Goal: Information Seeking & Learning: Learn about a topic

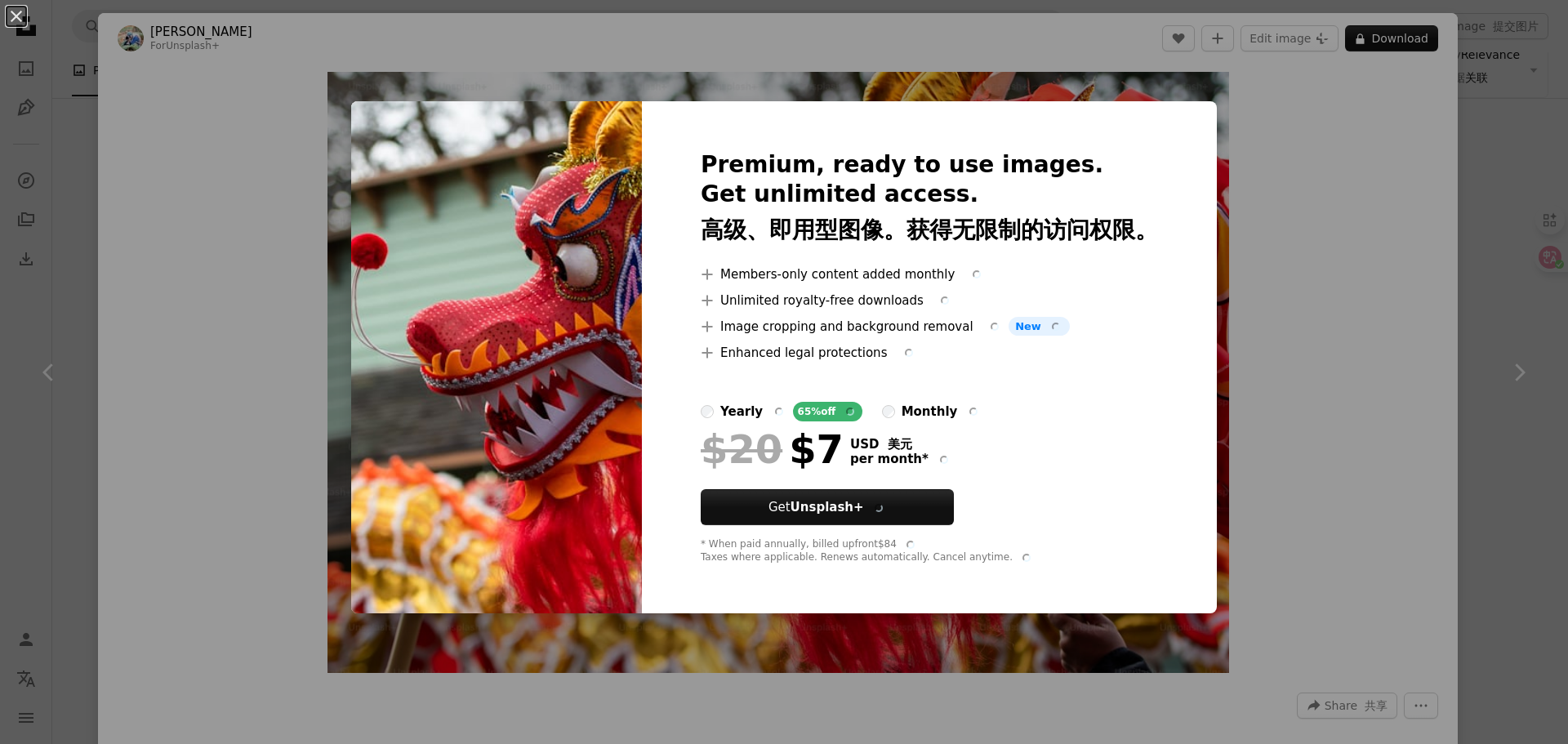
scroll to position [898, 0]
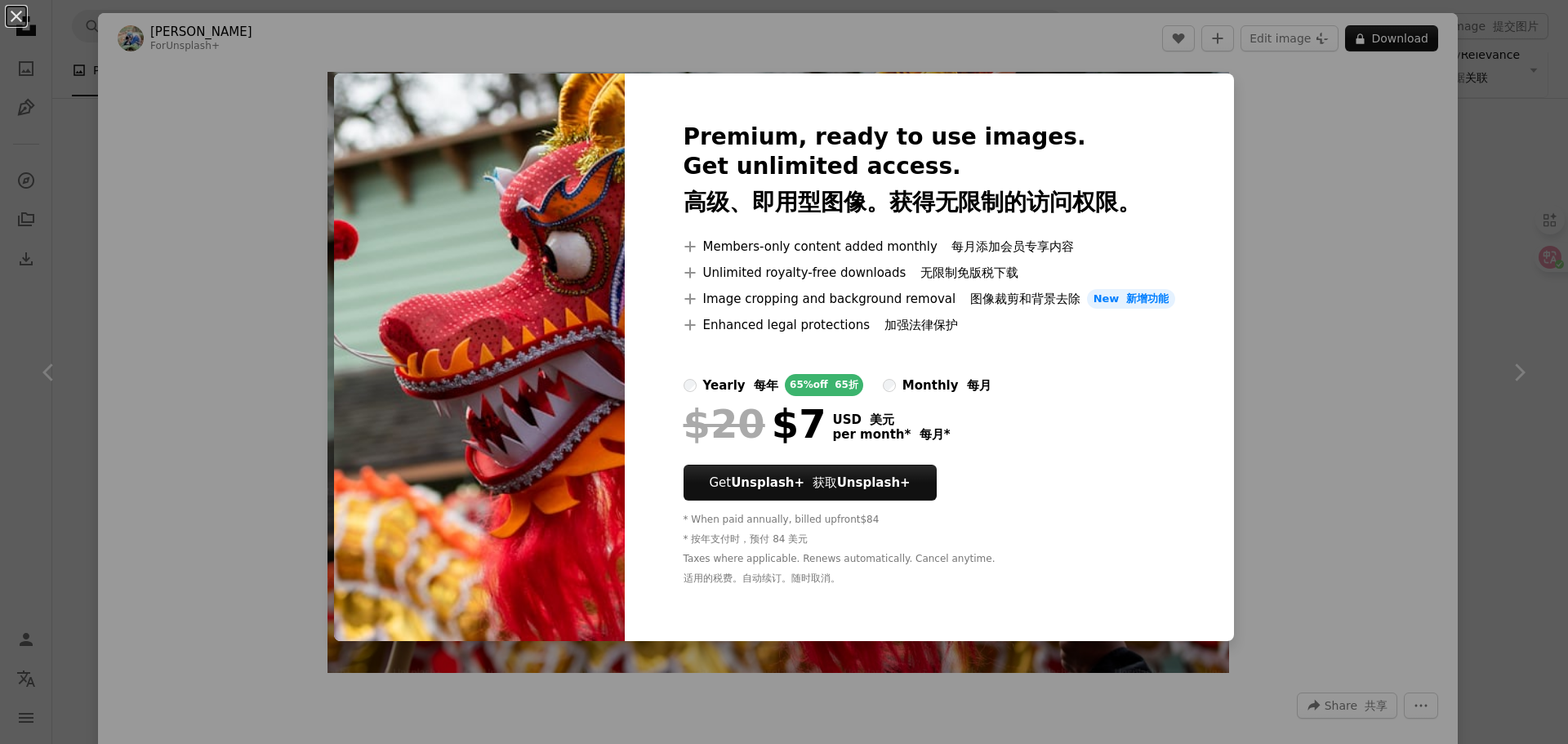
click at [1345, 181] on div "An X shape Premium, ready to use images. Get unlimited access. 高级、即用型图像。获得无限制的访…" at bounding box center [784, 372] width 1568 height 744
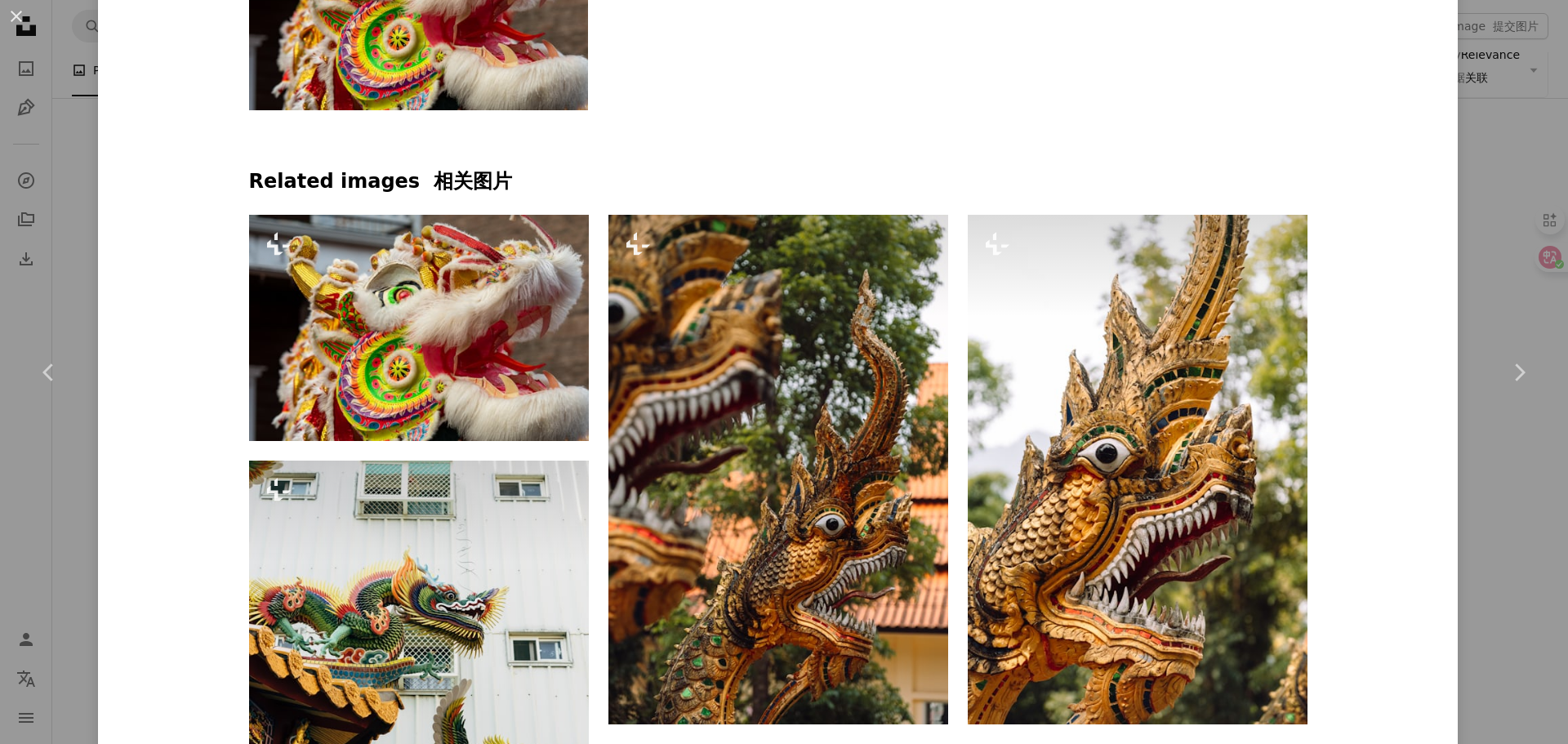
scroll to position [927, 0]
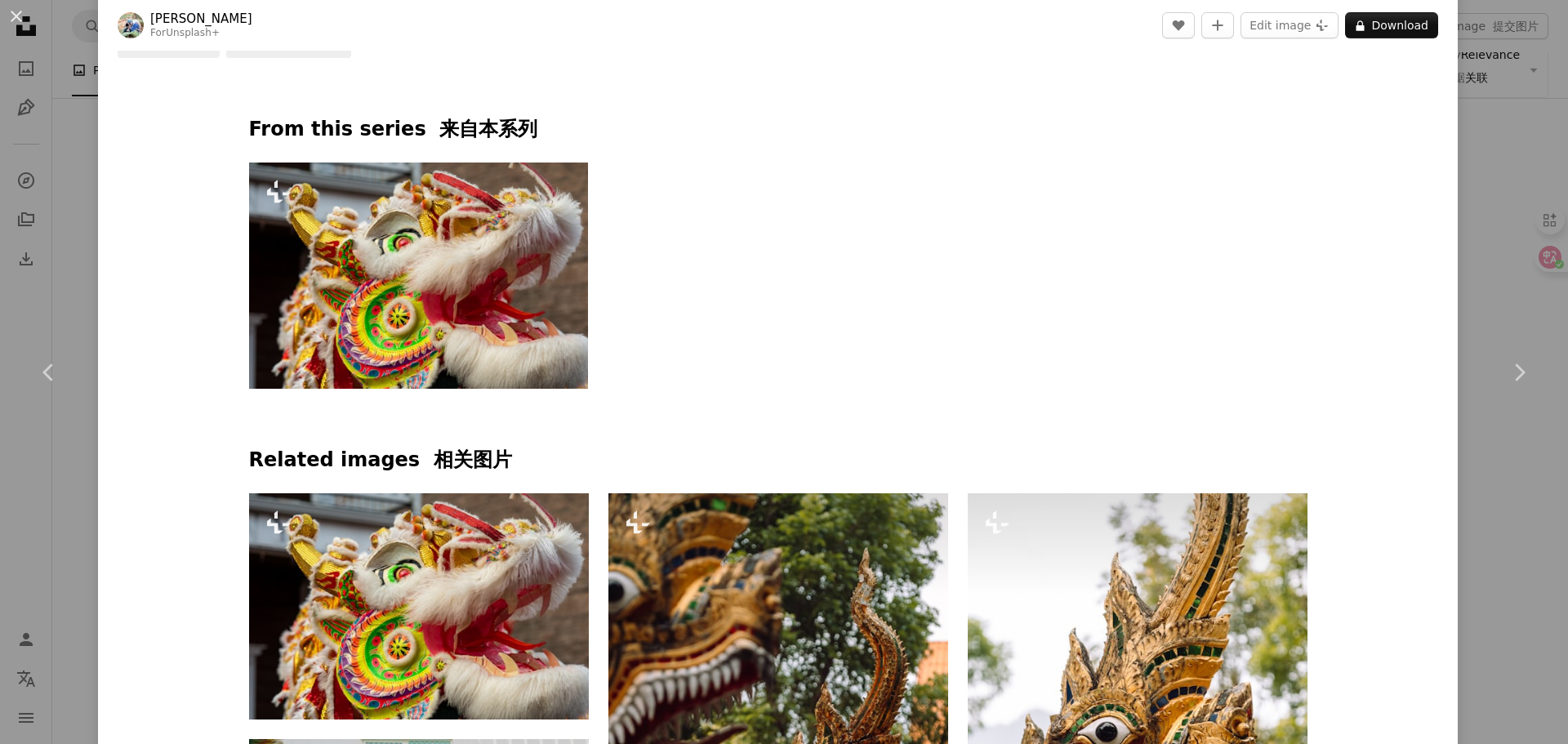
click at [449, 296] on img at bounding box center [419, 276] width 339 height 226
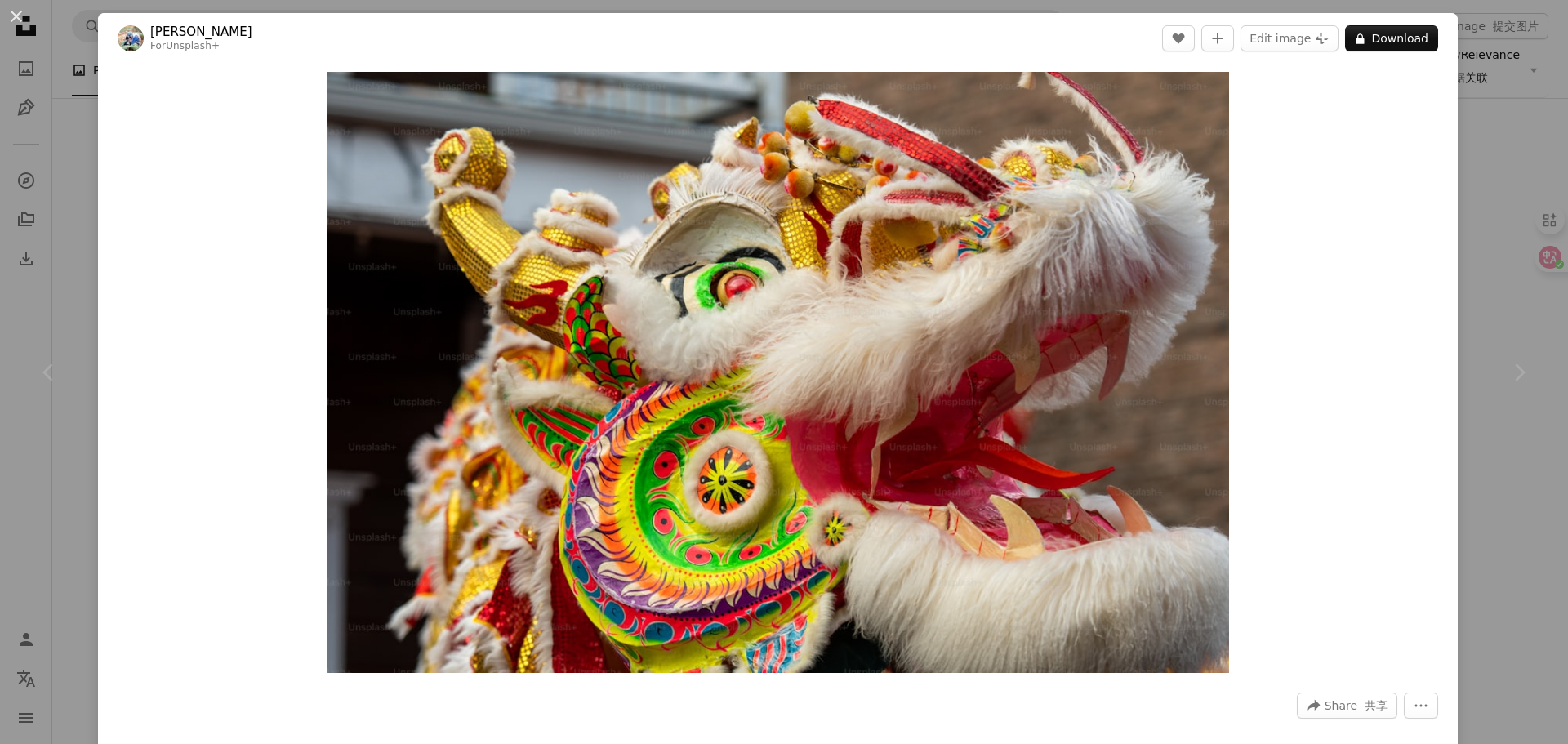
click at [1482, 225] on div "An X shape Chevron left Chevron right [PERSON_NAME] For Unsplash+ A heart A plu…" at bounding box center [784, 372] width 1568 height 744
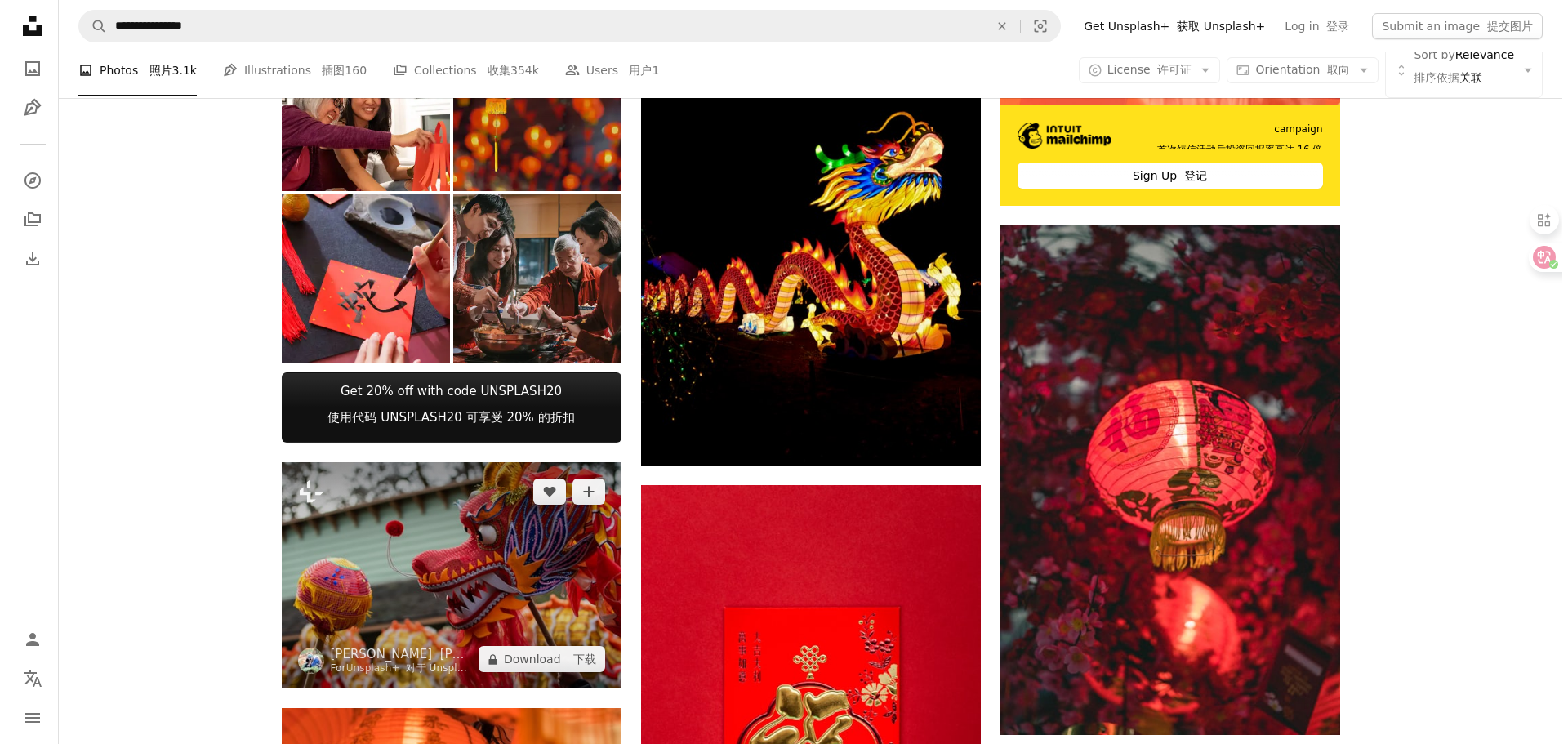
scroll to position [571, 0]
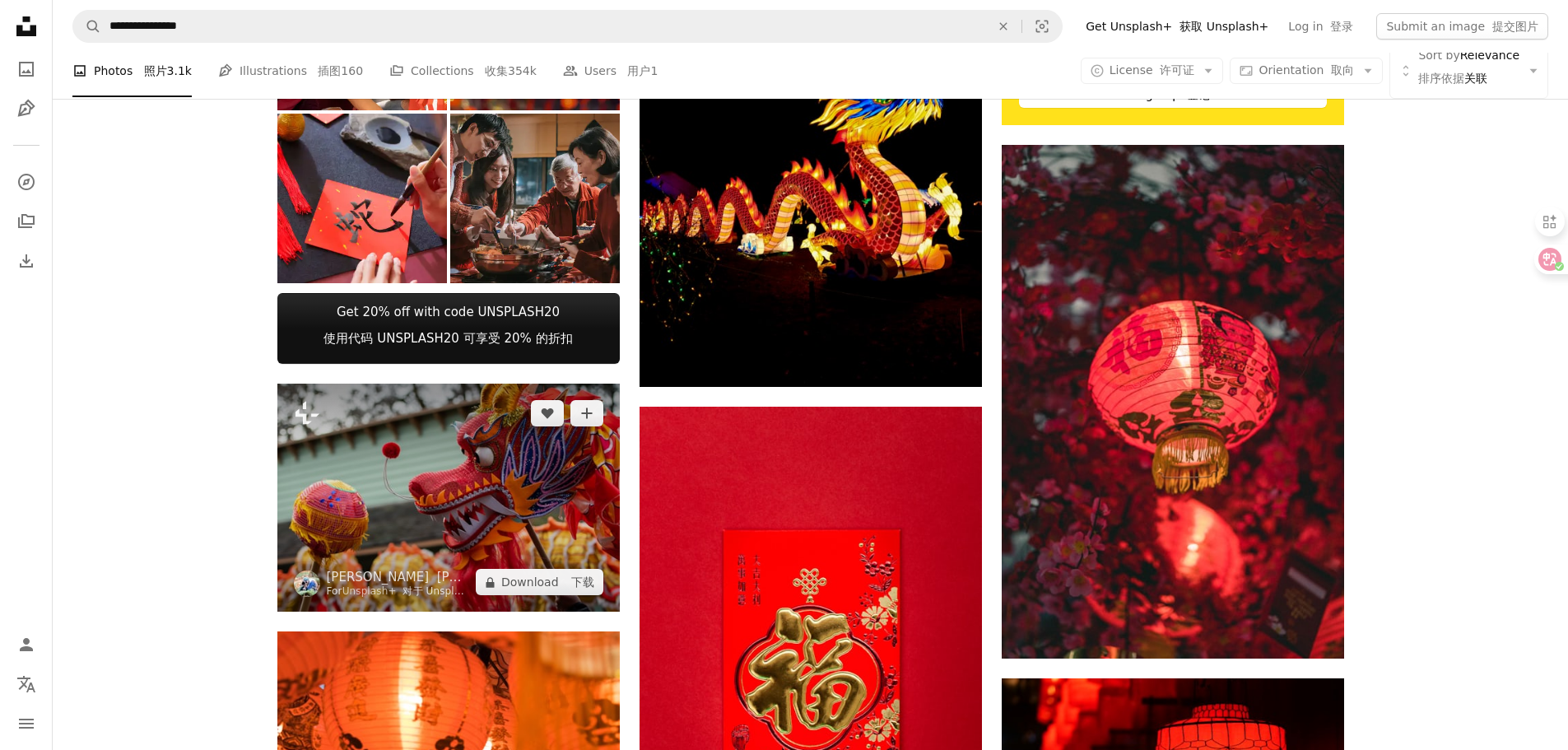
click at [499, 494] on img at bounding box center [448, 498] width 342 height 228
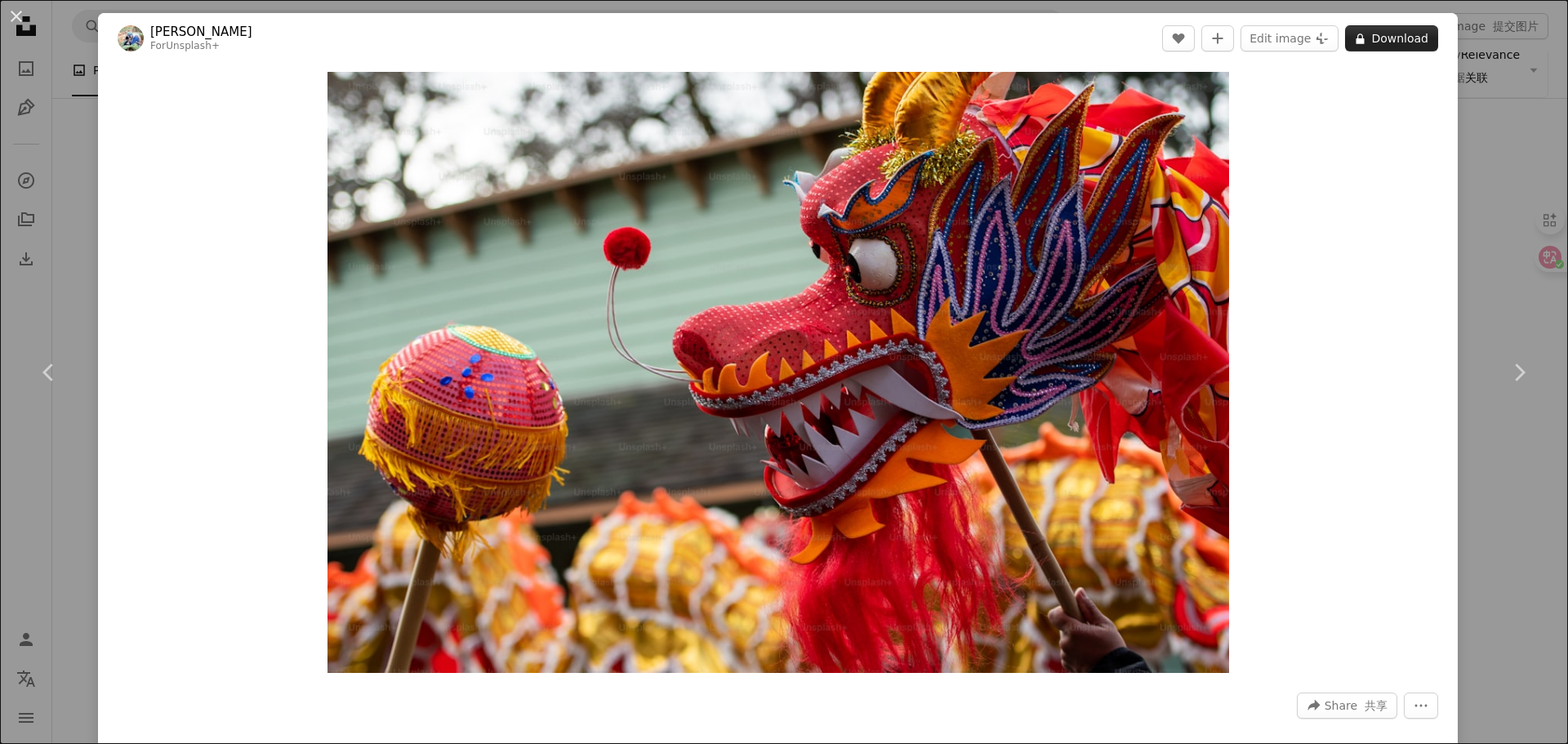
click at [1367, 34] on button "A lock Download" at bounding box center [1391, 39] width 93 height 26
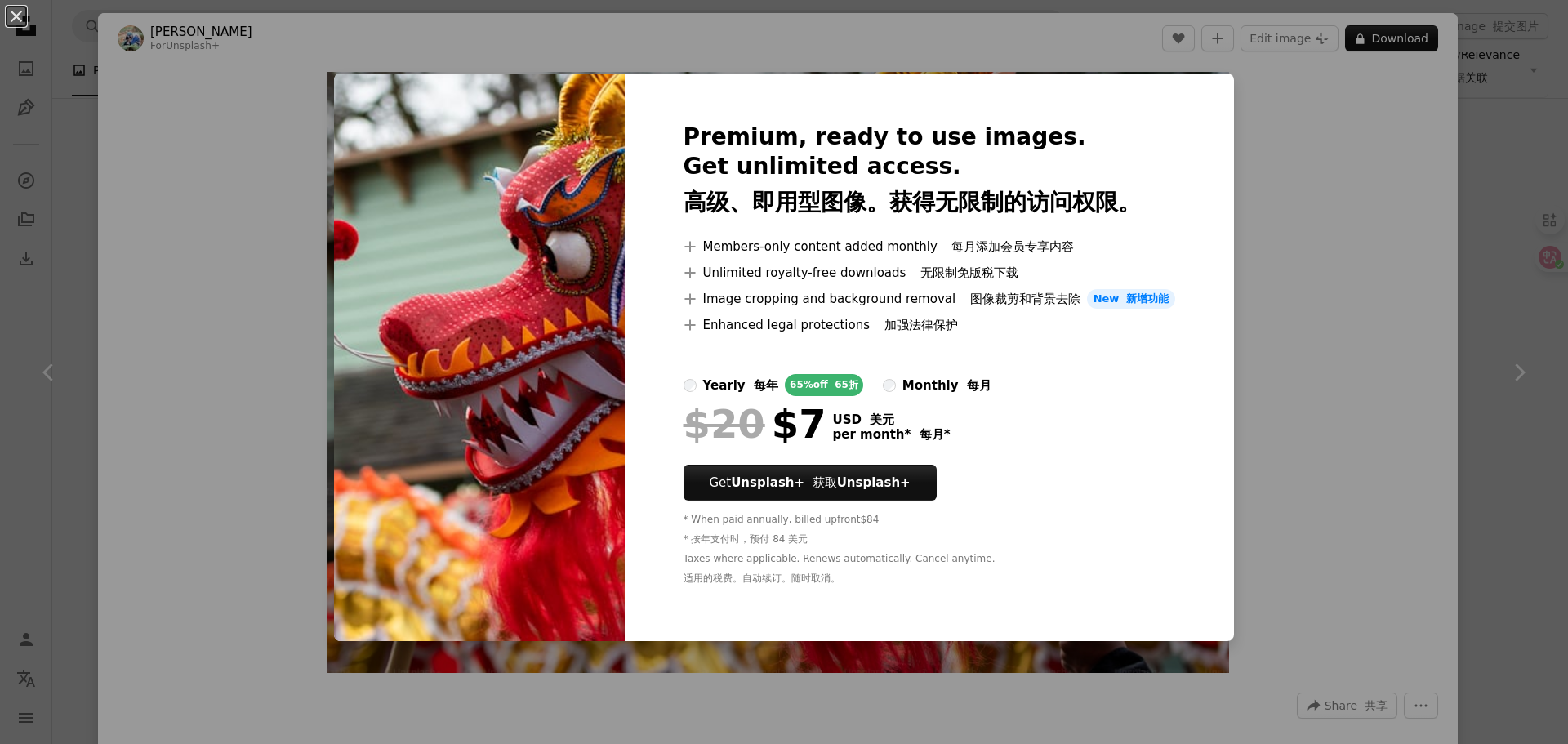
click at [1336, 133] on div "An X shape Premium, ready to use images. Get unlimited access. 高级、即用型图像。获得无限制的访…" at bounding box center [784, 372] width 1568 height 744
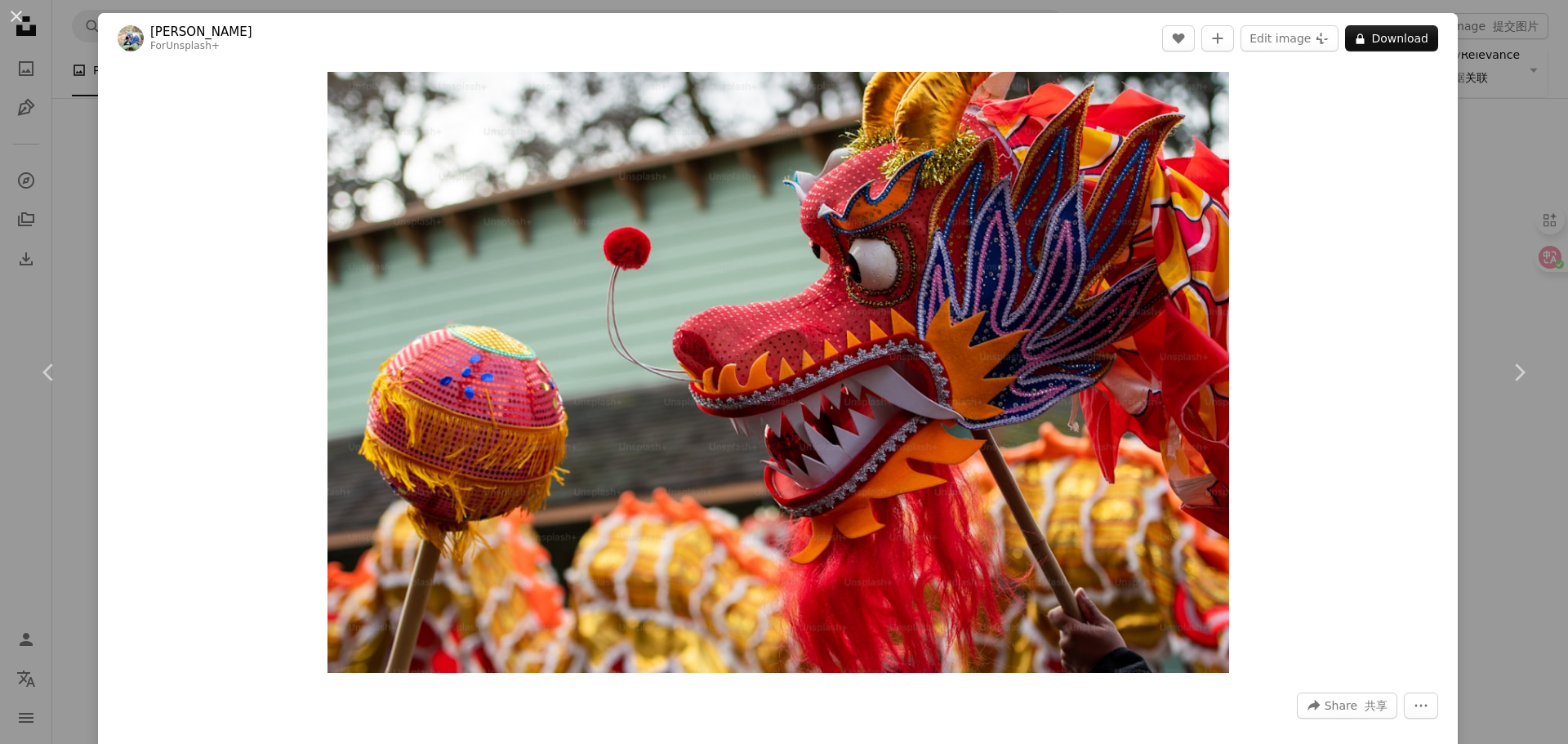
click at [122, 36] on img at bounding box center [130, 39] width 26 height 26
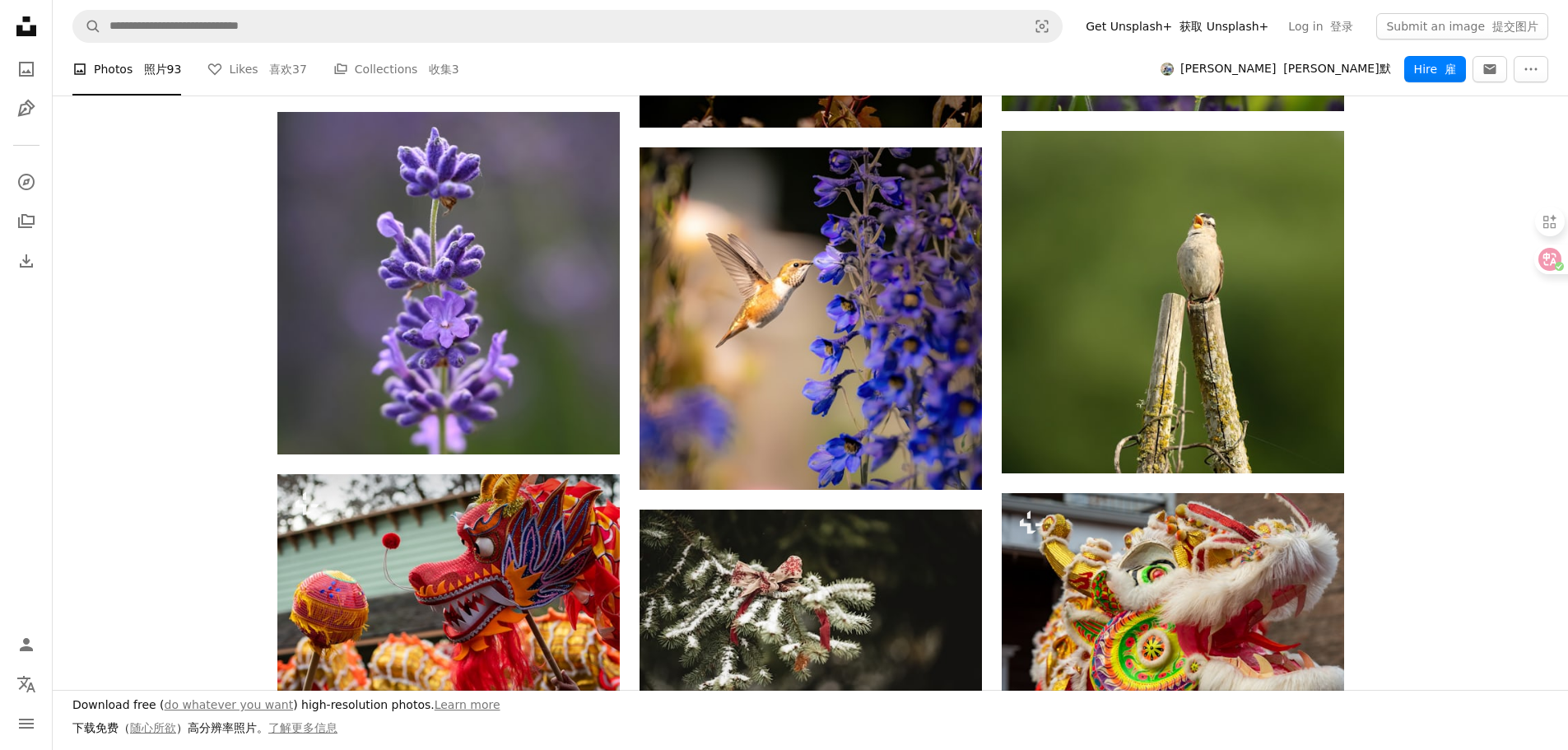
scroll to position [1070, 0]
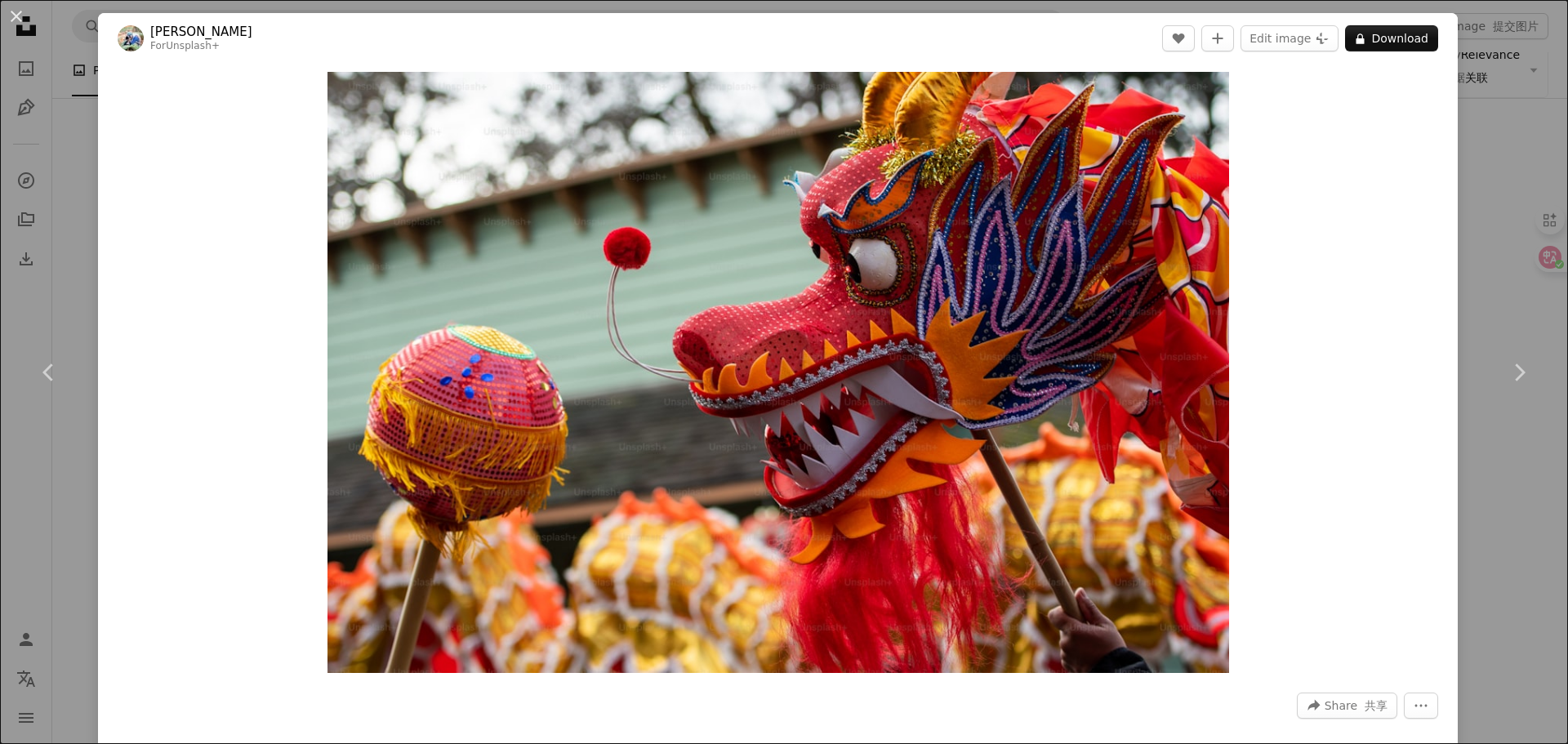
click at [1479, 116] on div "An X shape Chevron left Chevron right [PERSON_NAME] For Unsplash+ A heart A plu…" at bounding box center [784, 372] width 1568 height 744
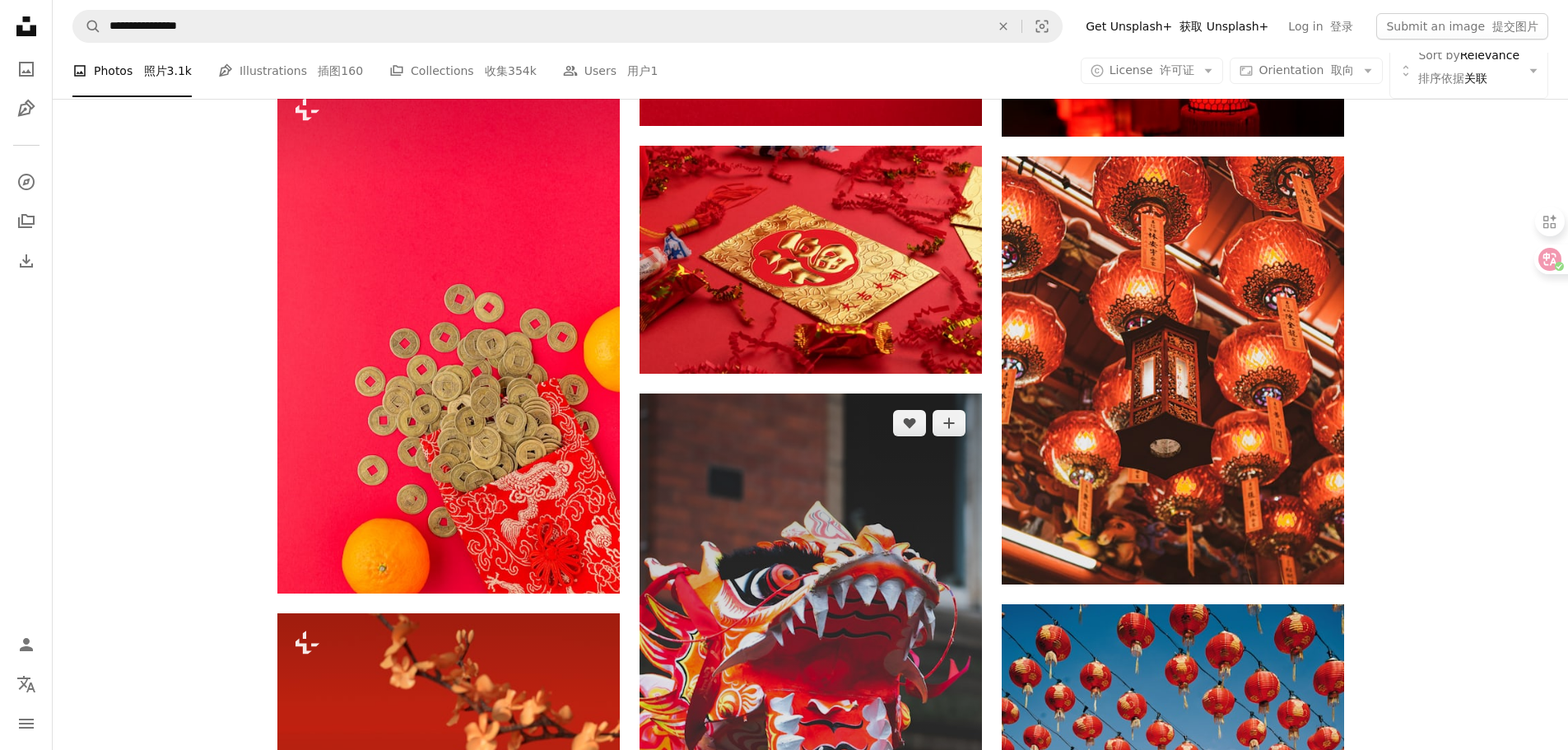
scroll to position [1399, 0]
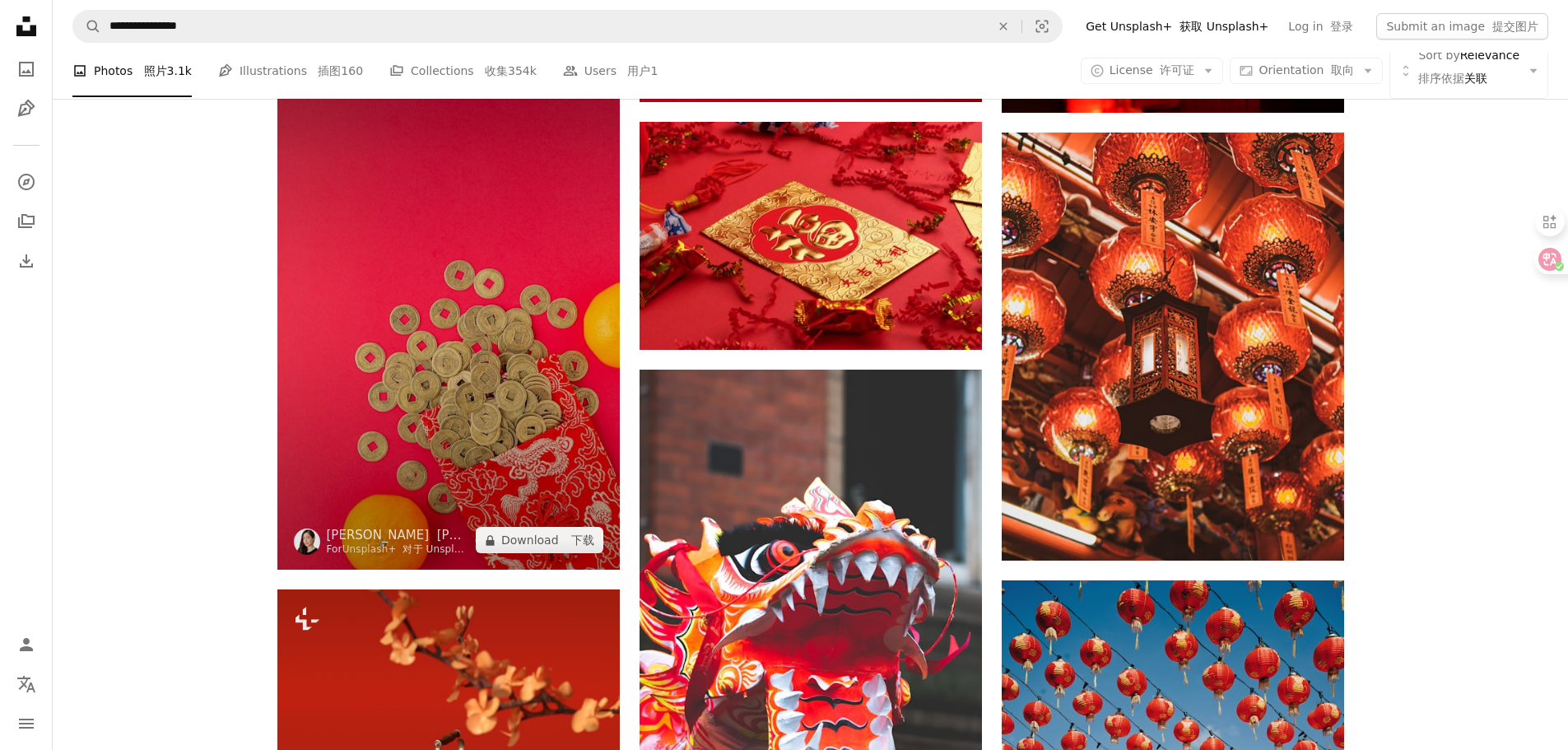
click at [600, 370] on img at bounding box center [448, 312] width 342 height 514
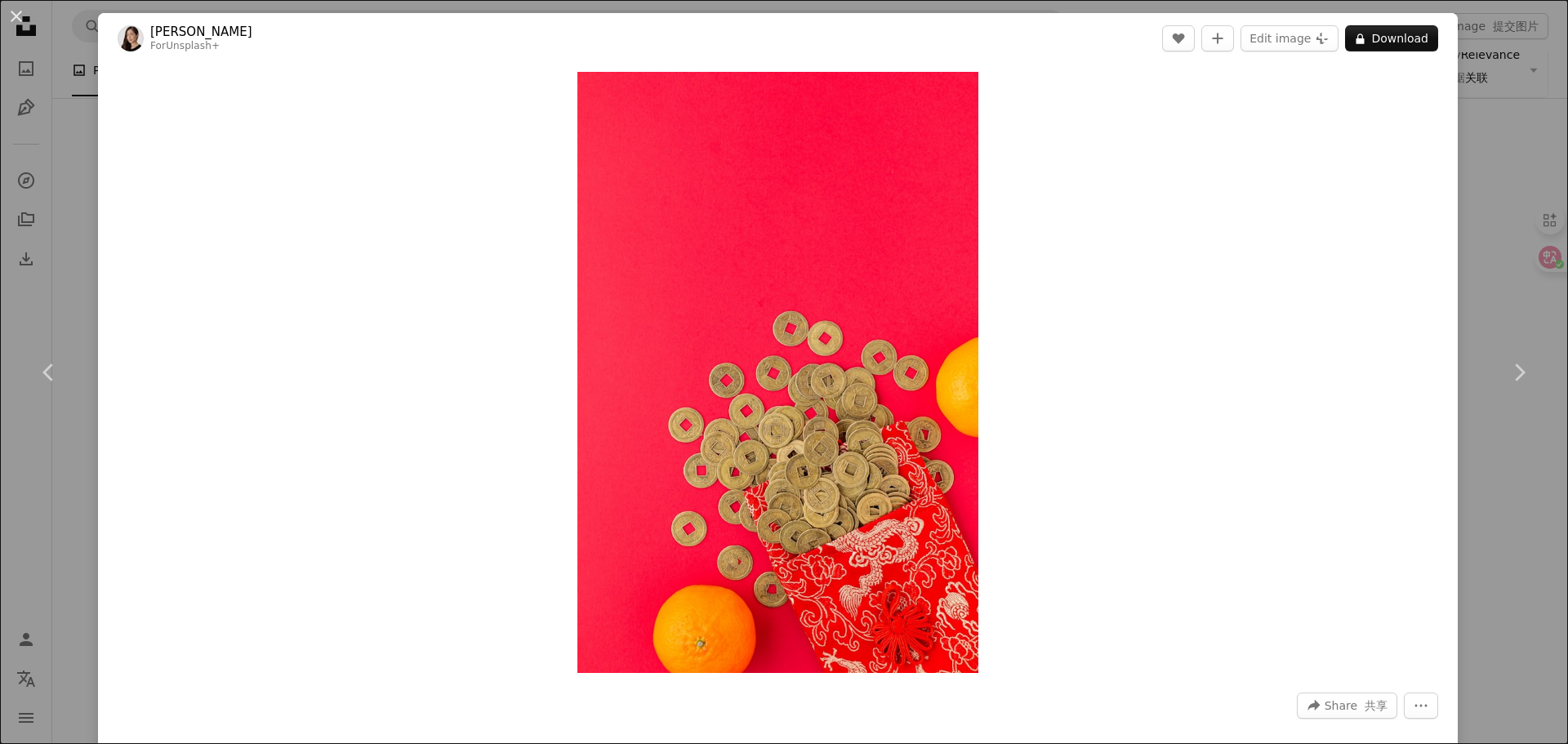
click at [1480, 43] on div "An X shape Chevron left Chevron right [PERSON_NAME] For Unsplash+ A heart A plu…" at bounding box center [784, 372] width 1568 height 744
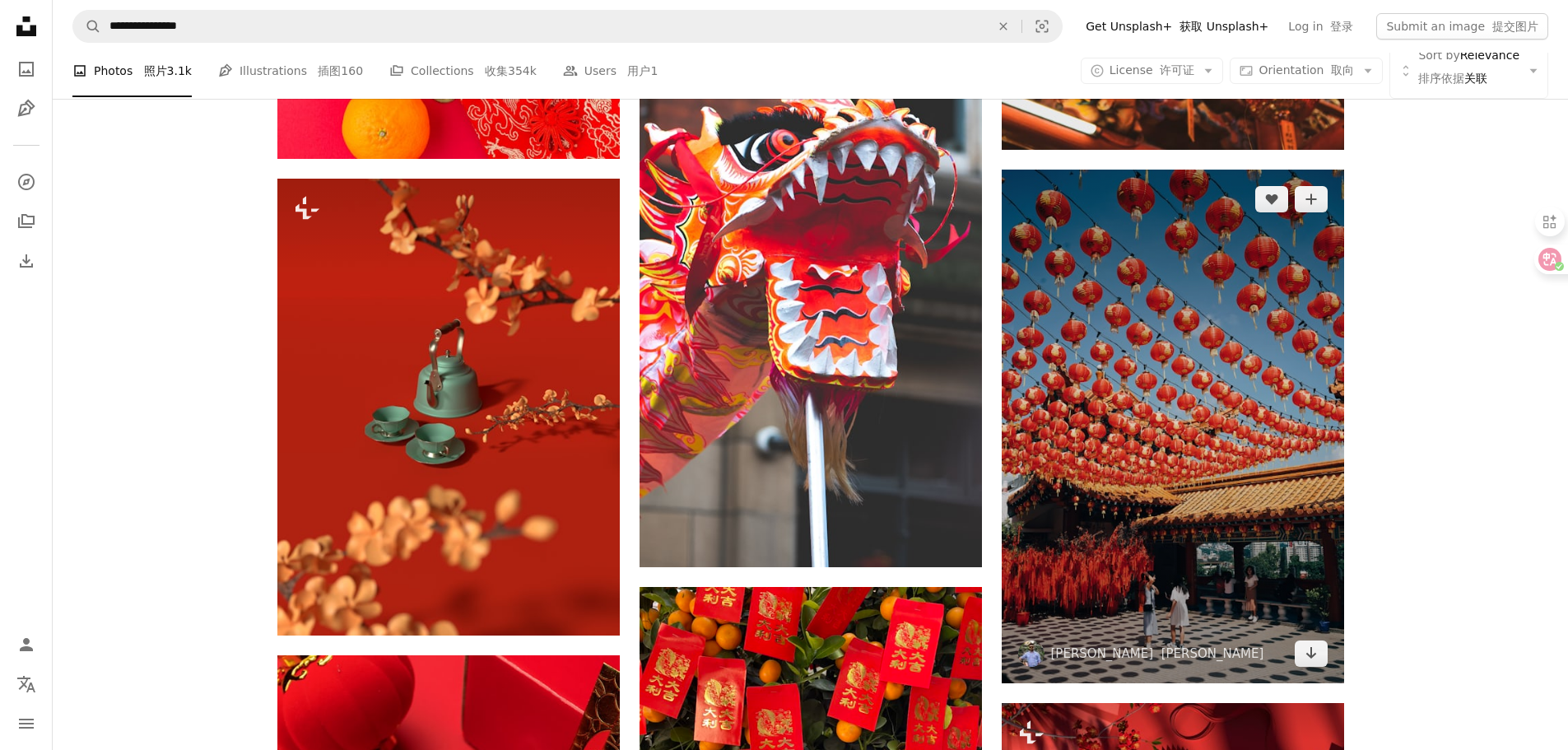
scroll to position [1811, 0]
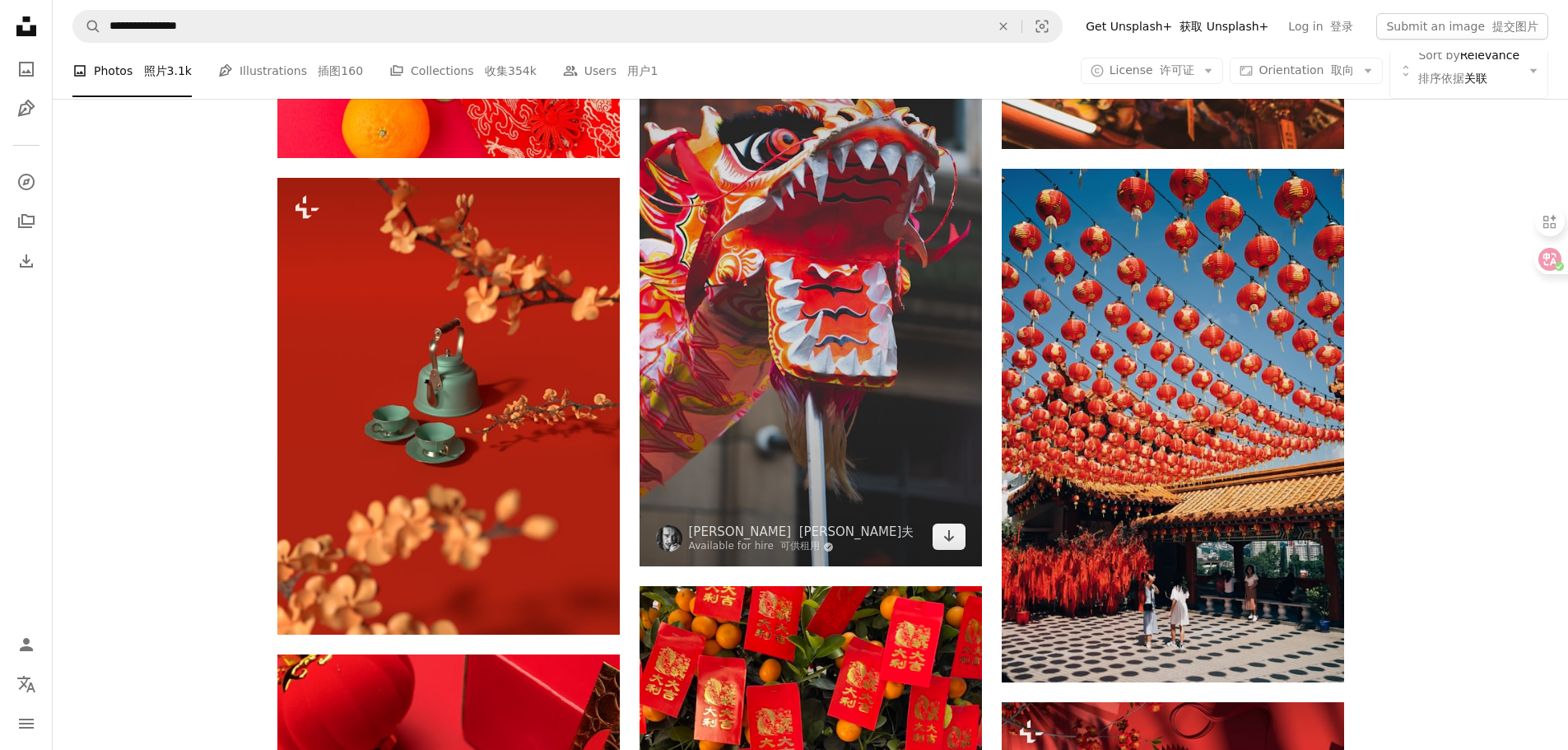
click at [880, 368] on img at bounding box center [810, 263] width 342 height 609
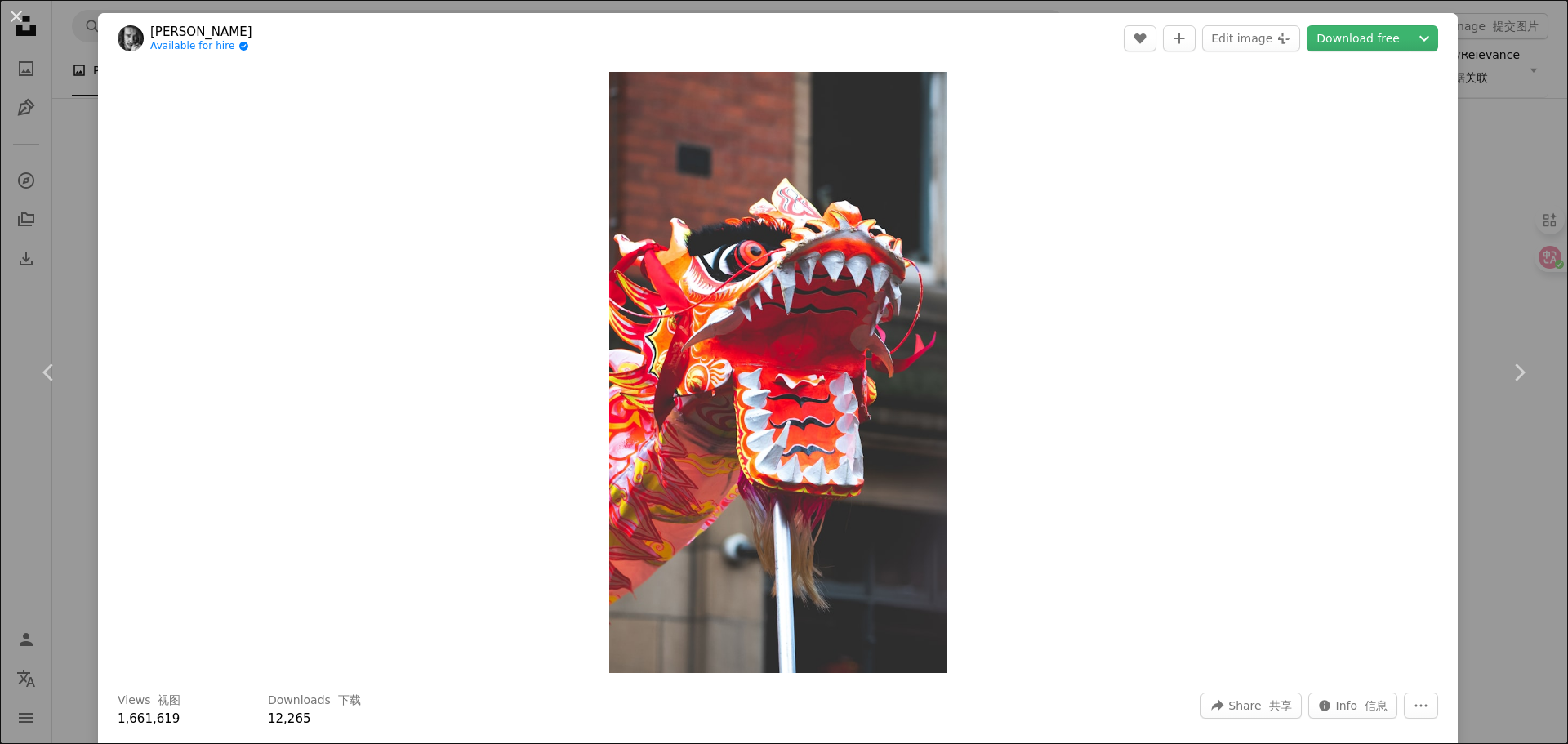
click at [1508, 154] on div "An X shape Chevron left Chevron right [PERSON_NAME] Available for hire A checkm…" at bounding box center [784, 372] width 1568 height 744
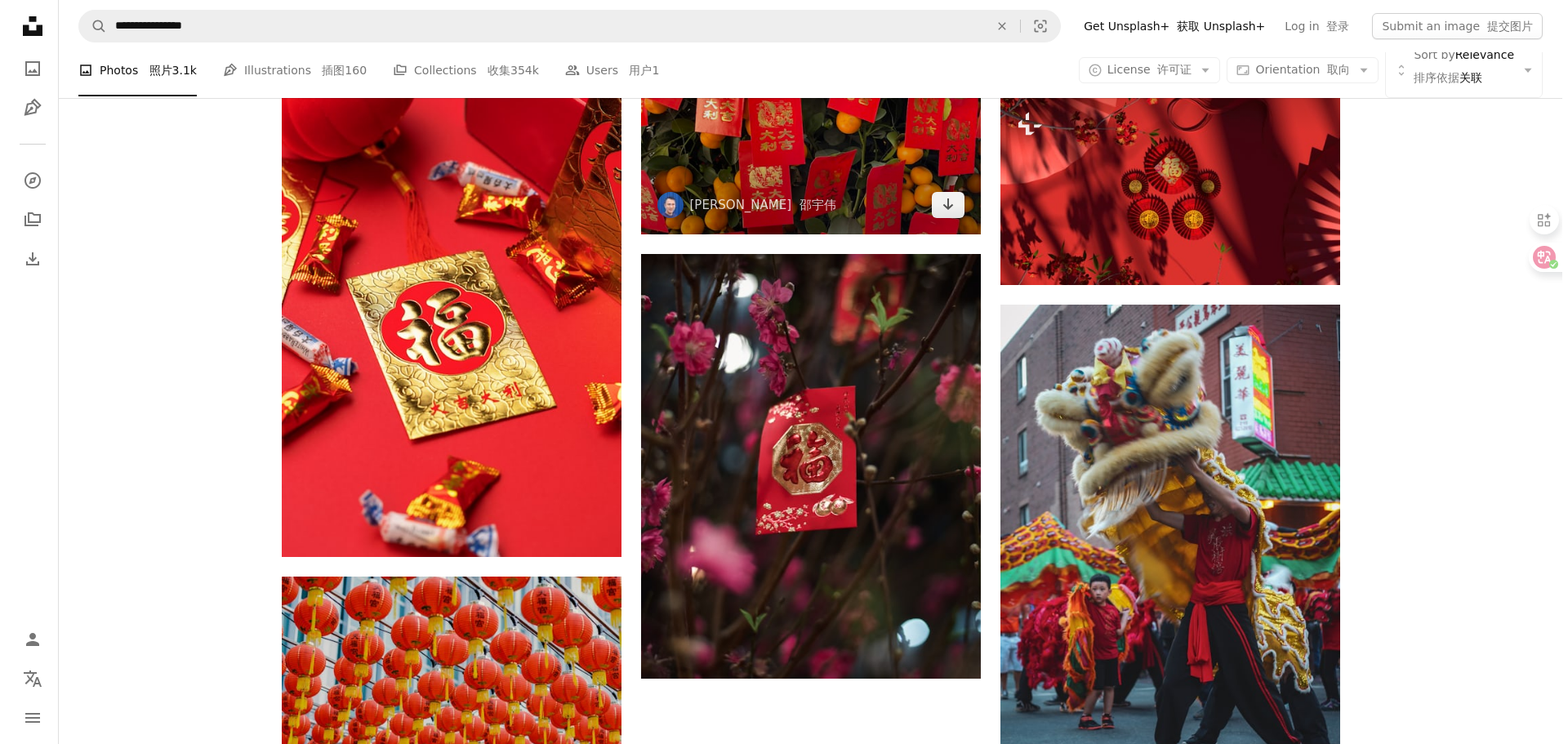
scroll to position [2450, 0]
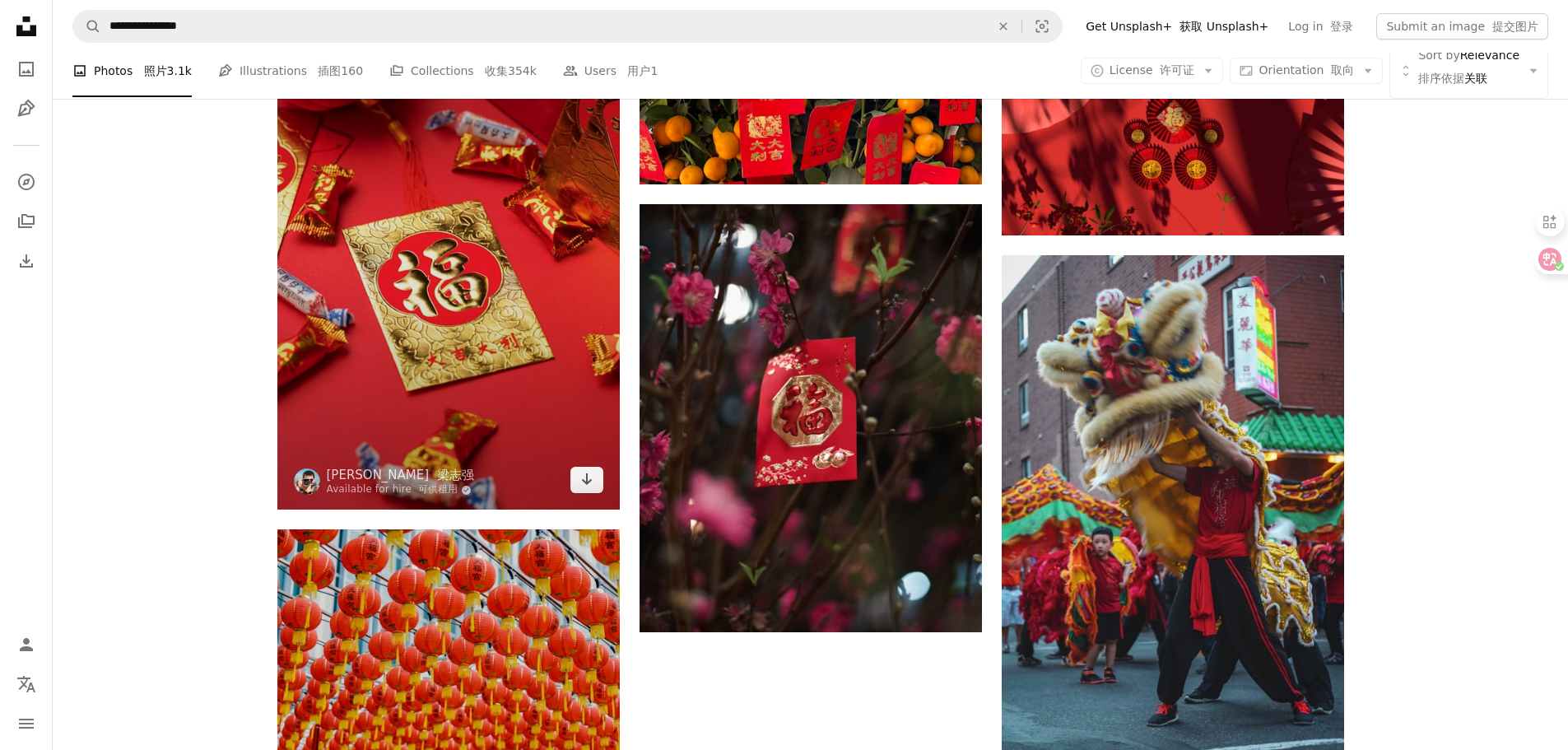
click at [434, 241] on img at bounding box center [448, 252] width 342 height 514
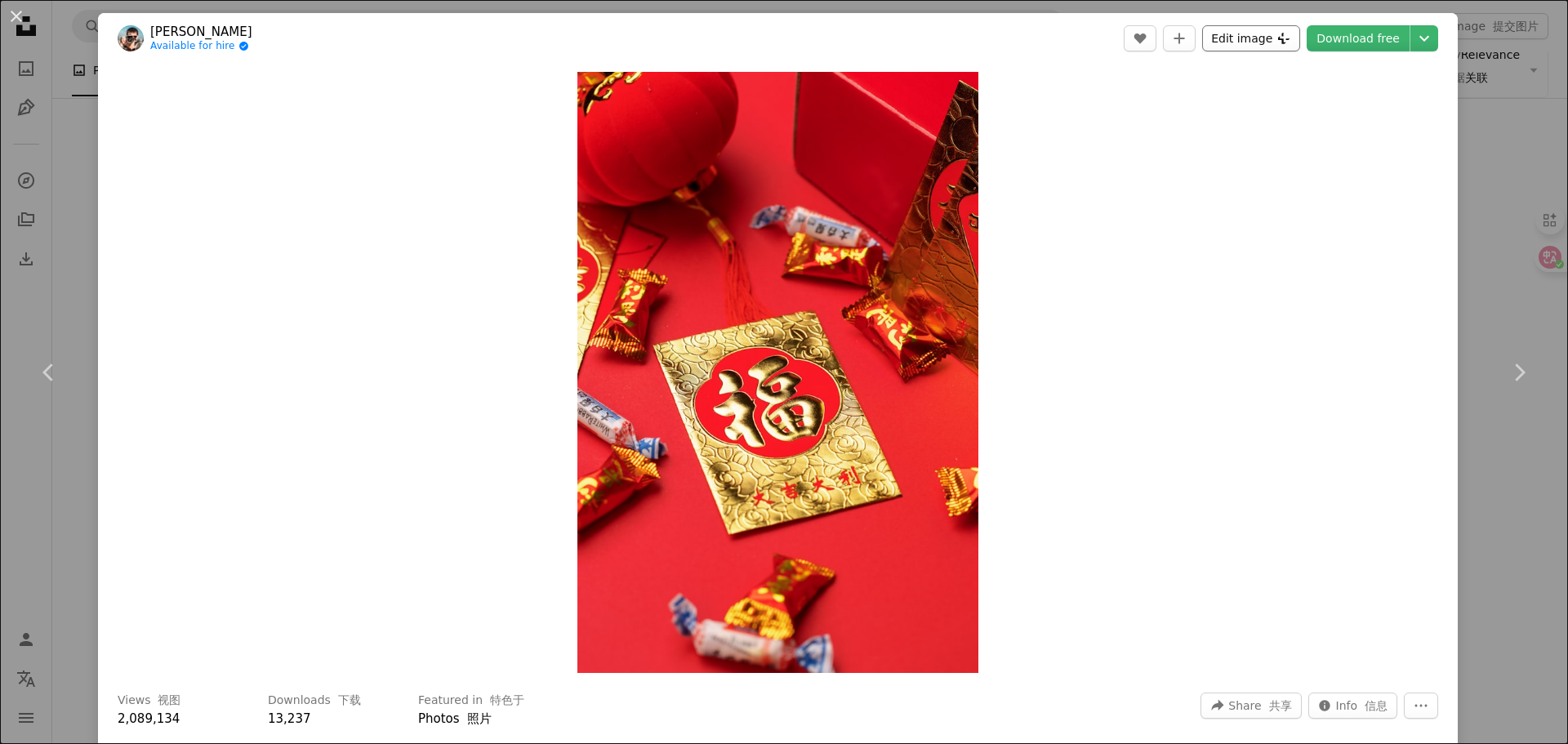
click at [1230, 36] on button "Edit image Plus sign for Unsplash+" at bounding box center [1251, 39] width 98 height 26
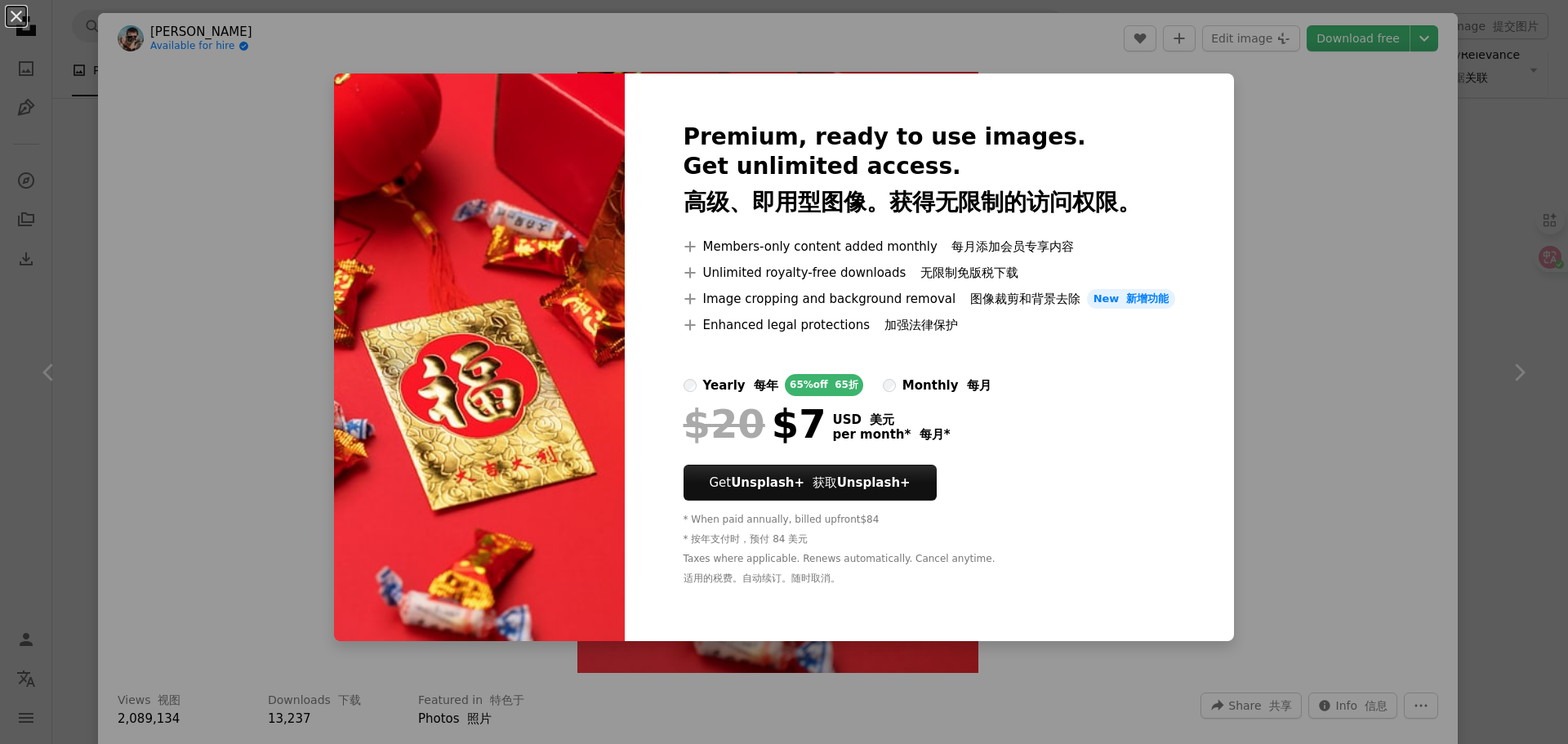
click at [1348, 156] on div "An X shape Premium, ready to use images. Get unlimited access. 高级、即用型图像。获得无限制的访…" at bounding box center [784, 372] width 1568 height 744
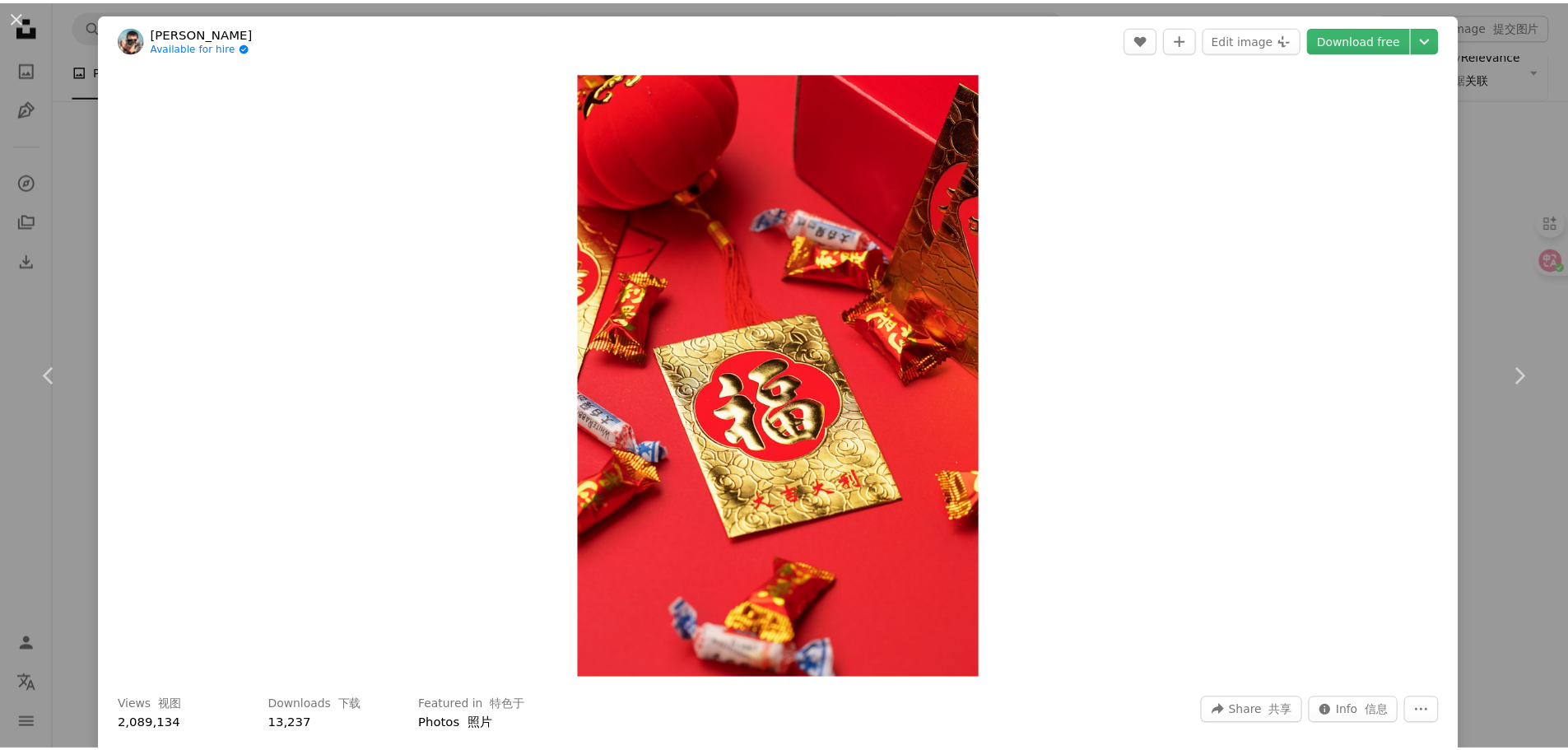
scroll to position [494, 0]
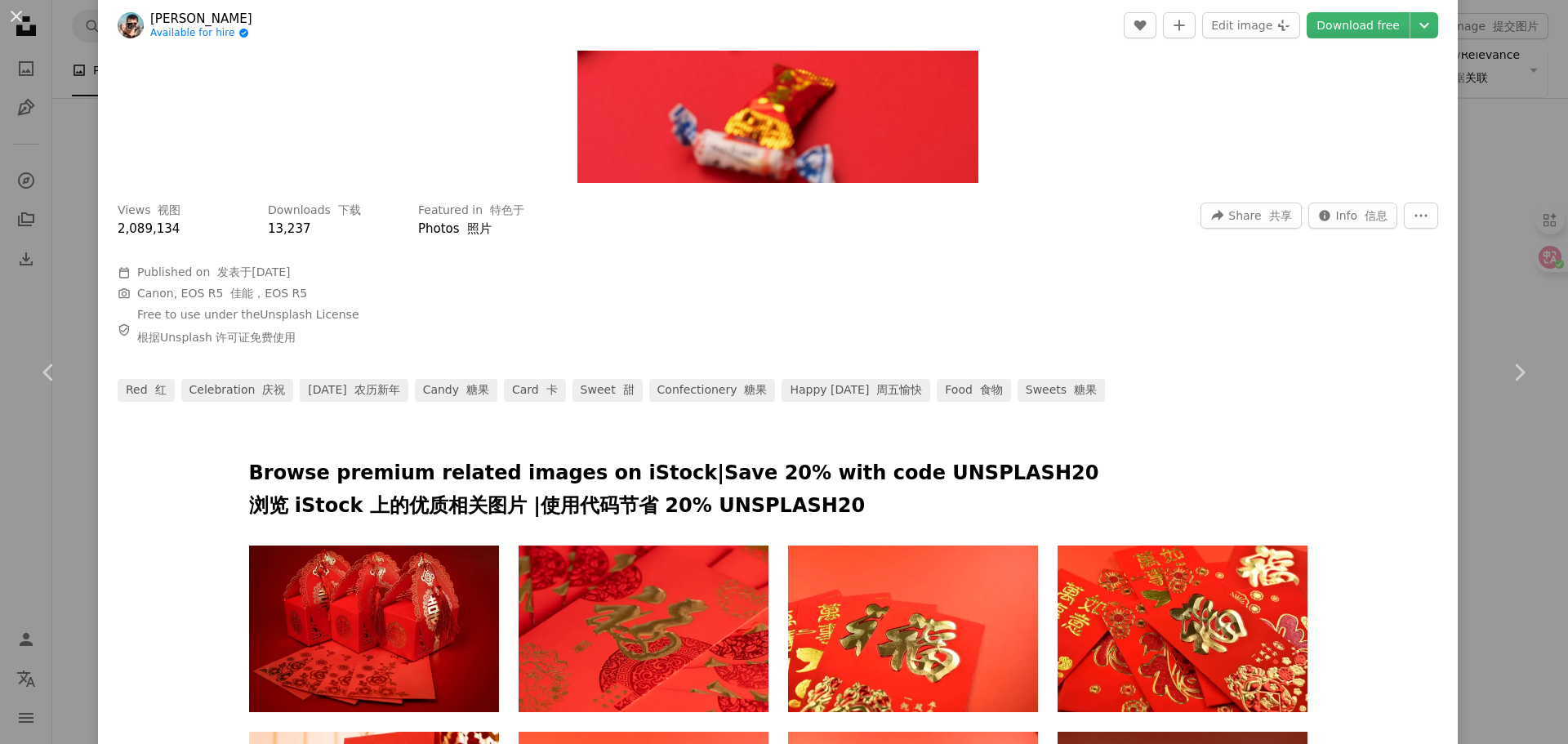
click at [1494, 130] on div "An X shape Chevron left Chevron right [PERSON_NAME] Available for hire A checkm…" at bounding box center [784, 372] width 1568 height 744
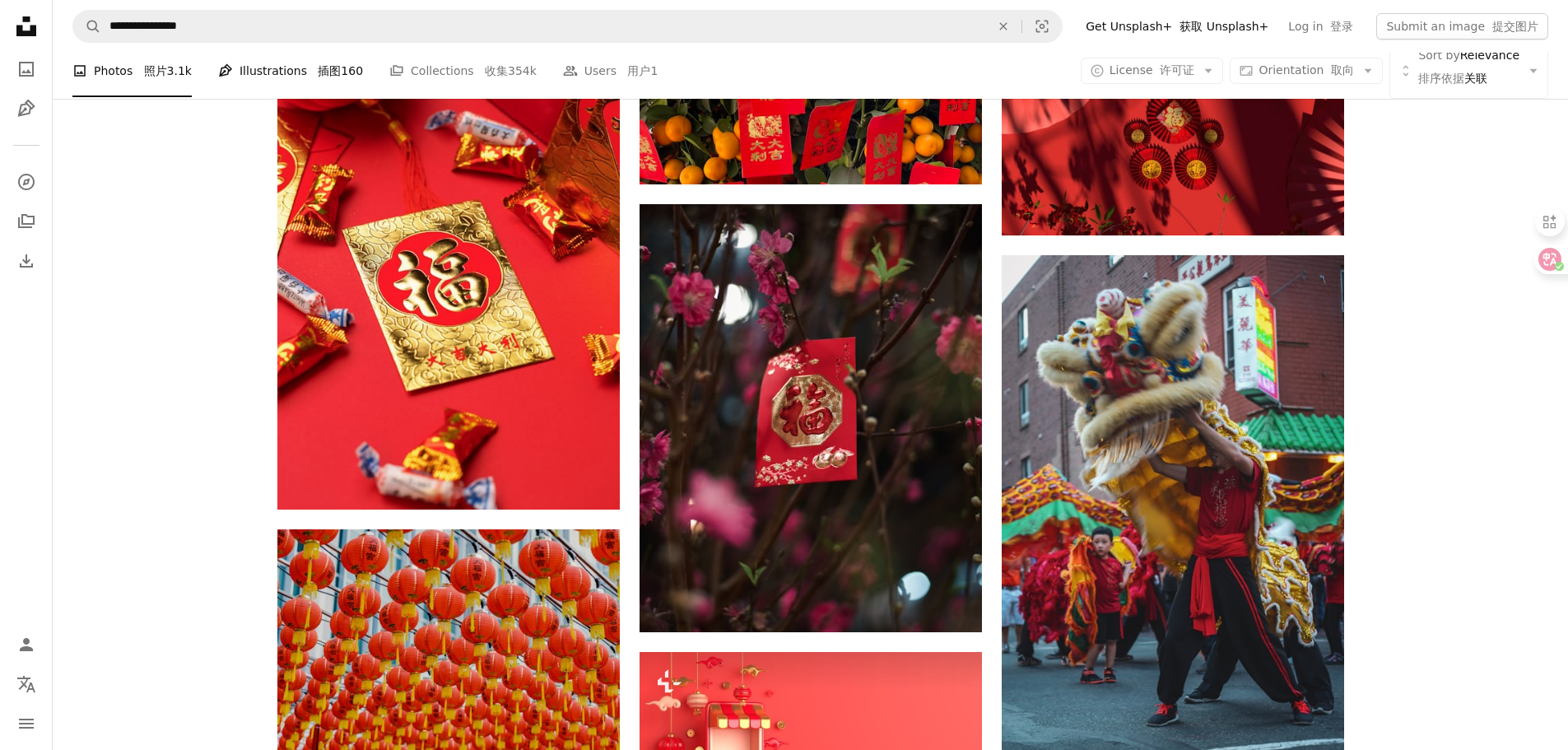
click at [270, 72] on link "Pen Tool Illustrations 插图 160" at bounding box center [290, 70] width 145 height 52
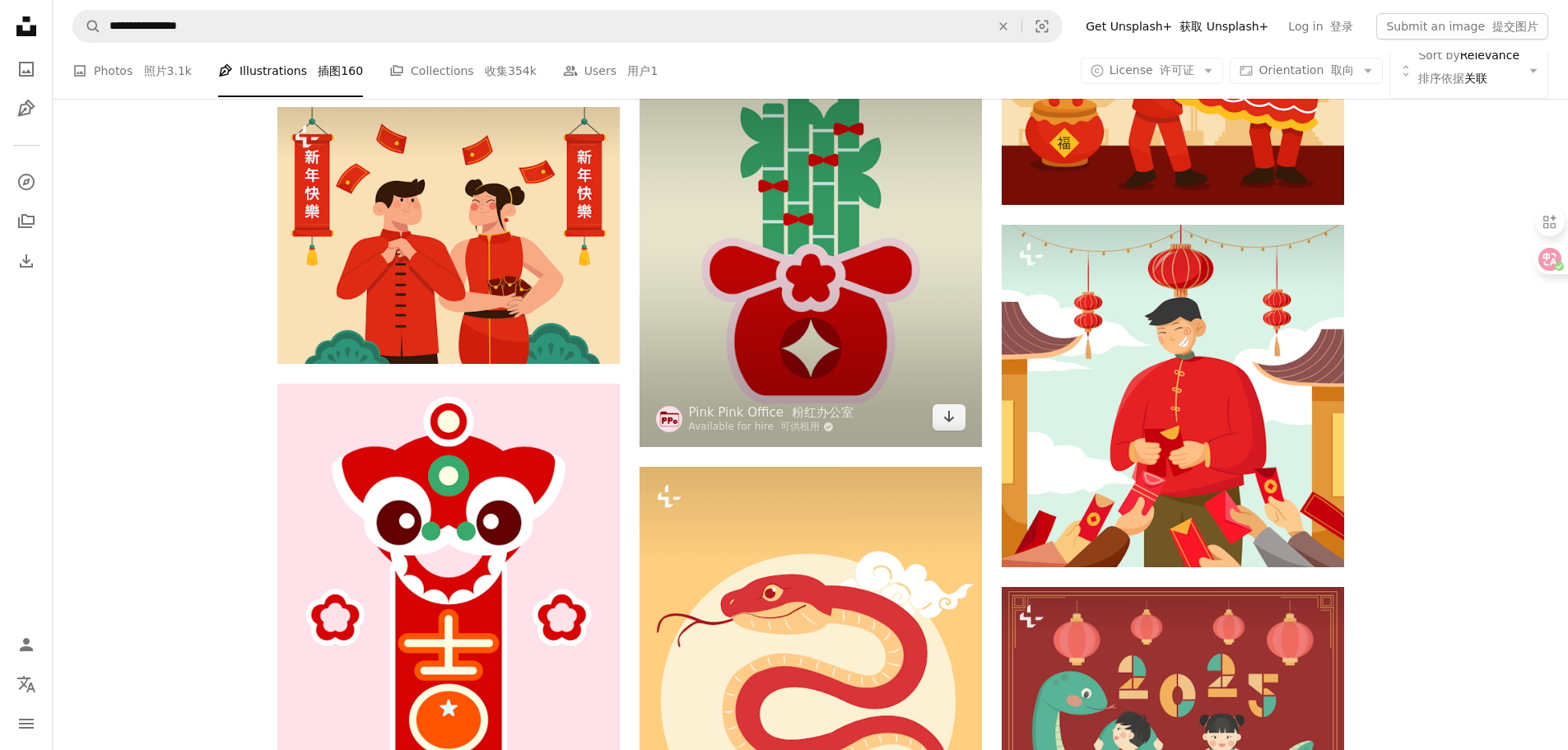
scroll to position [2058, 0]
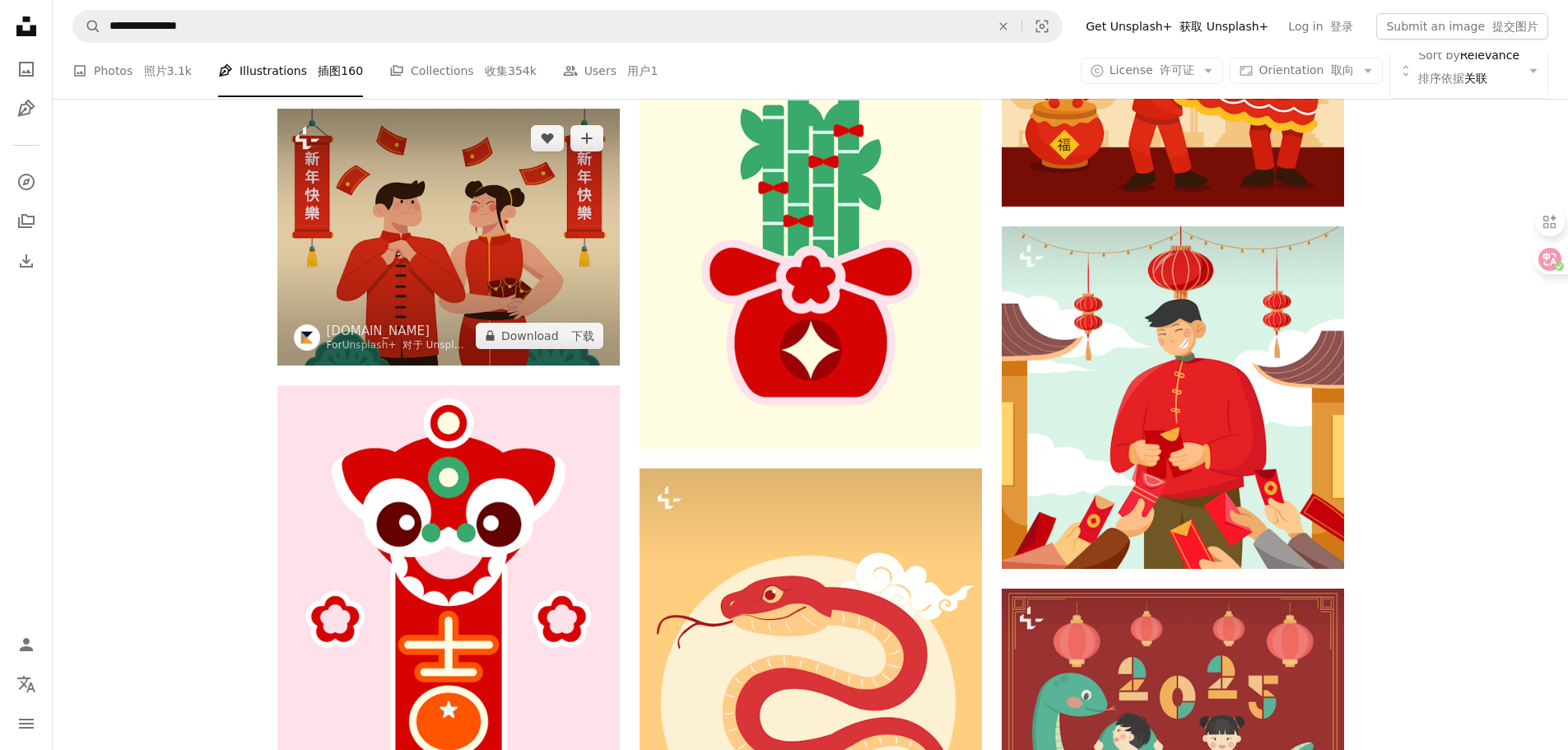
click at [439, 216] on img at bounding box center [448, 237] width 342 height 257
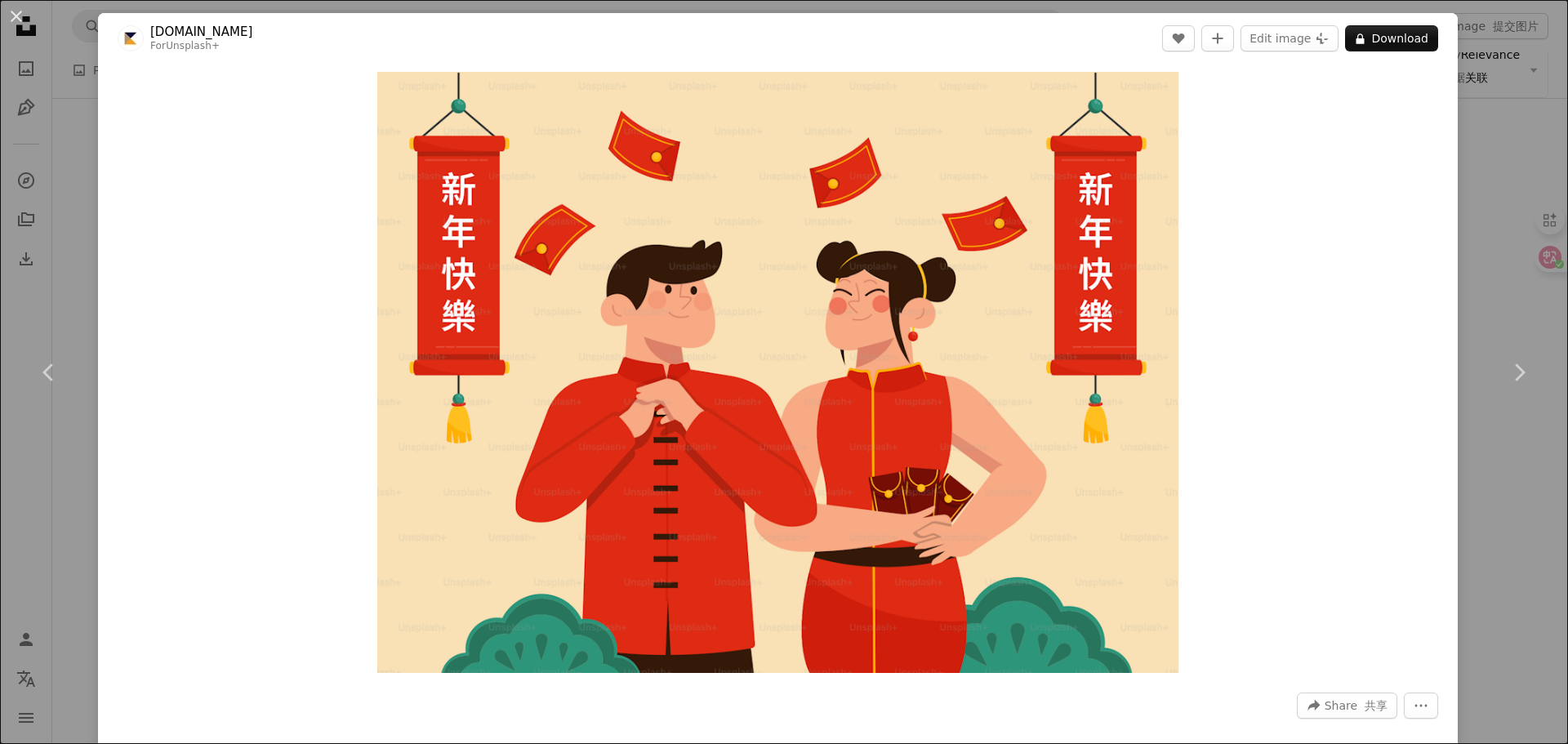
click at [1541, 204] on div "An X shape Chevron left Chevron right [DOMAIN_NAME] For Unsplash+ A heart A plu…" at bounding box center [784, 372] width 1568 height 744
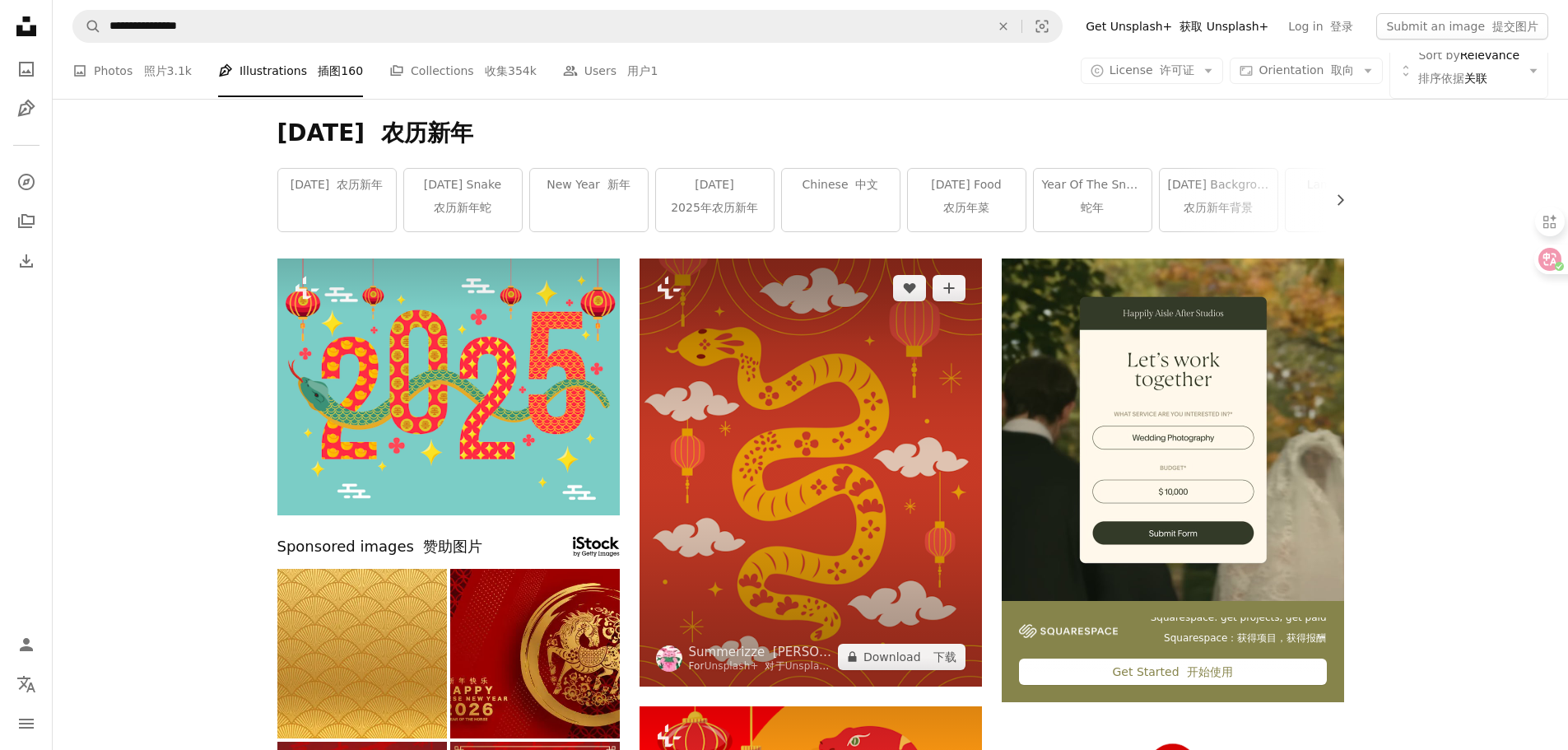
click at [844, 393] on img at bounding box center [810, 473] width 342 height 428
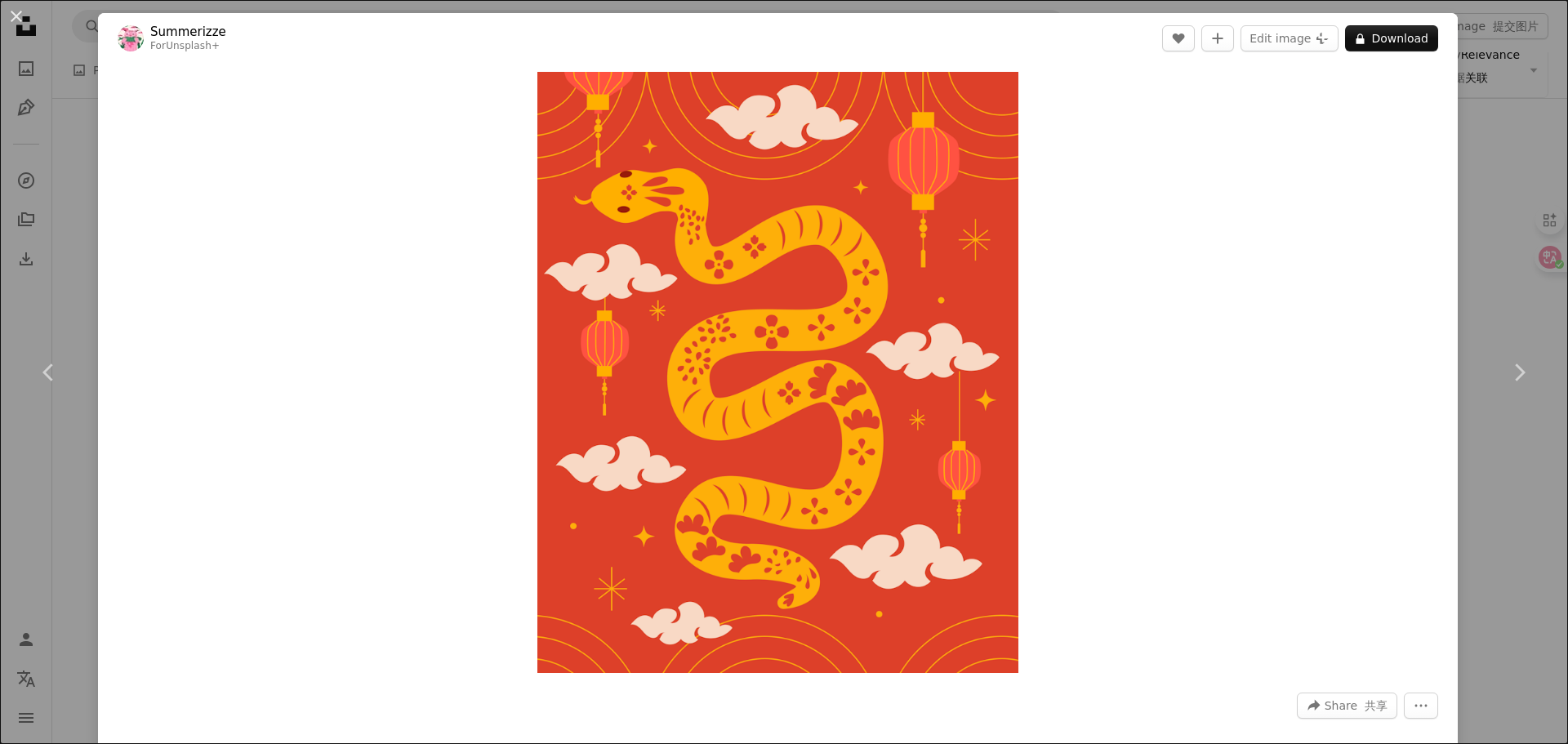
click at [1480, 92] on div "An X shape Chevron left Chevron right Summerizze For Unsplash+ A heart A plus s…" at bounding box center [784, 372] width 1568 height 744
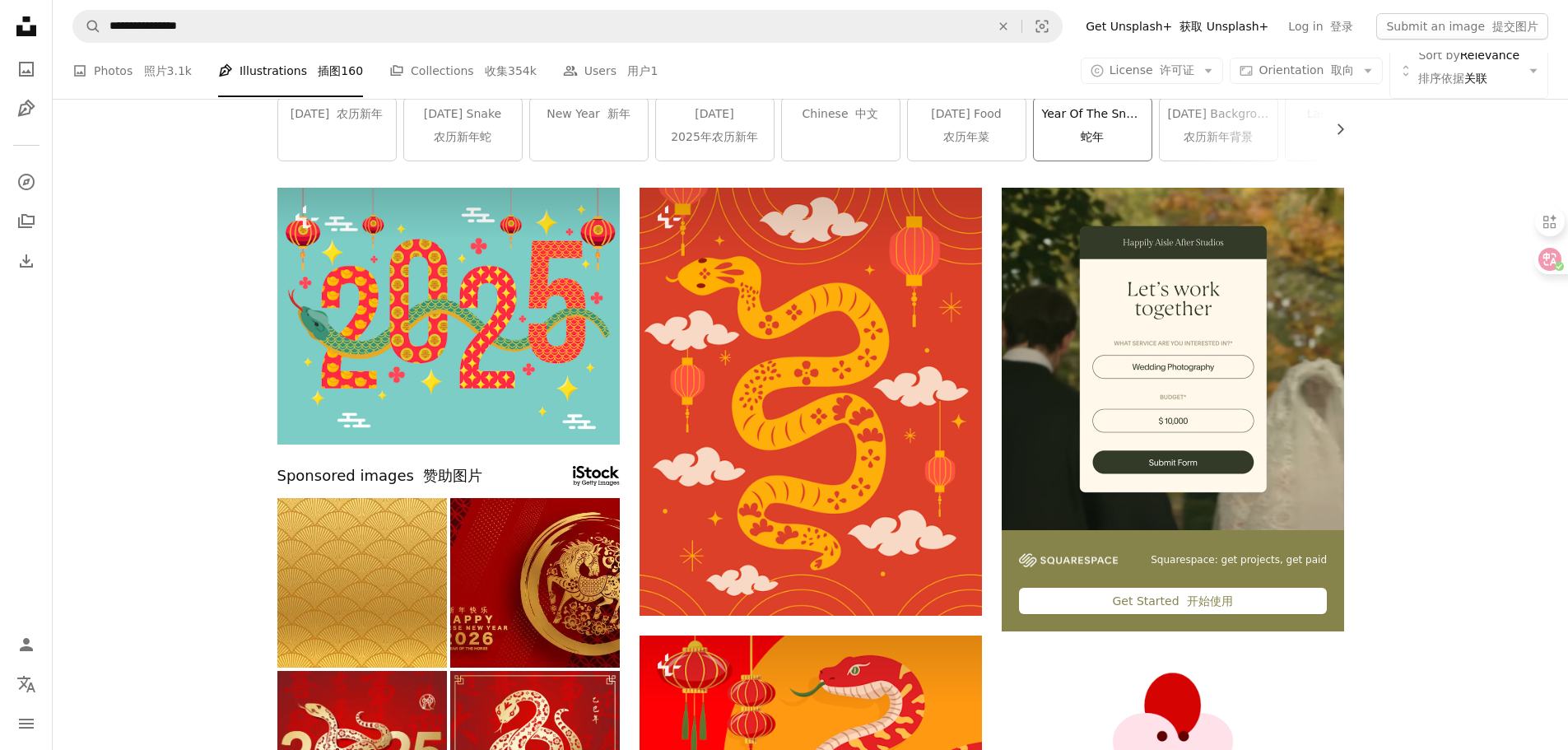
scroll to position [165, 0]
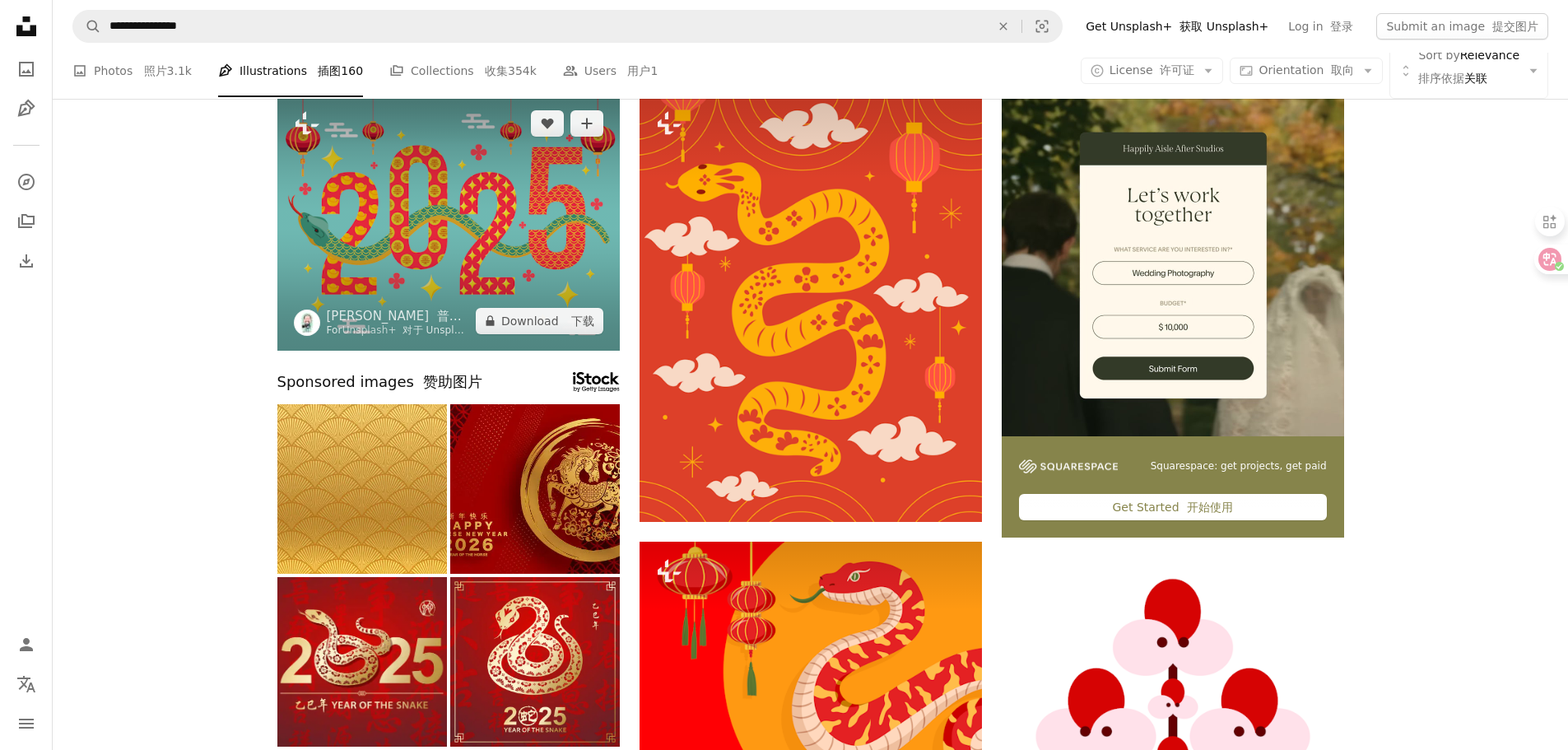
click at [447, 256] on img at bounding box center [448, 222] width 342 height 257
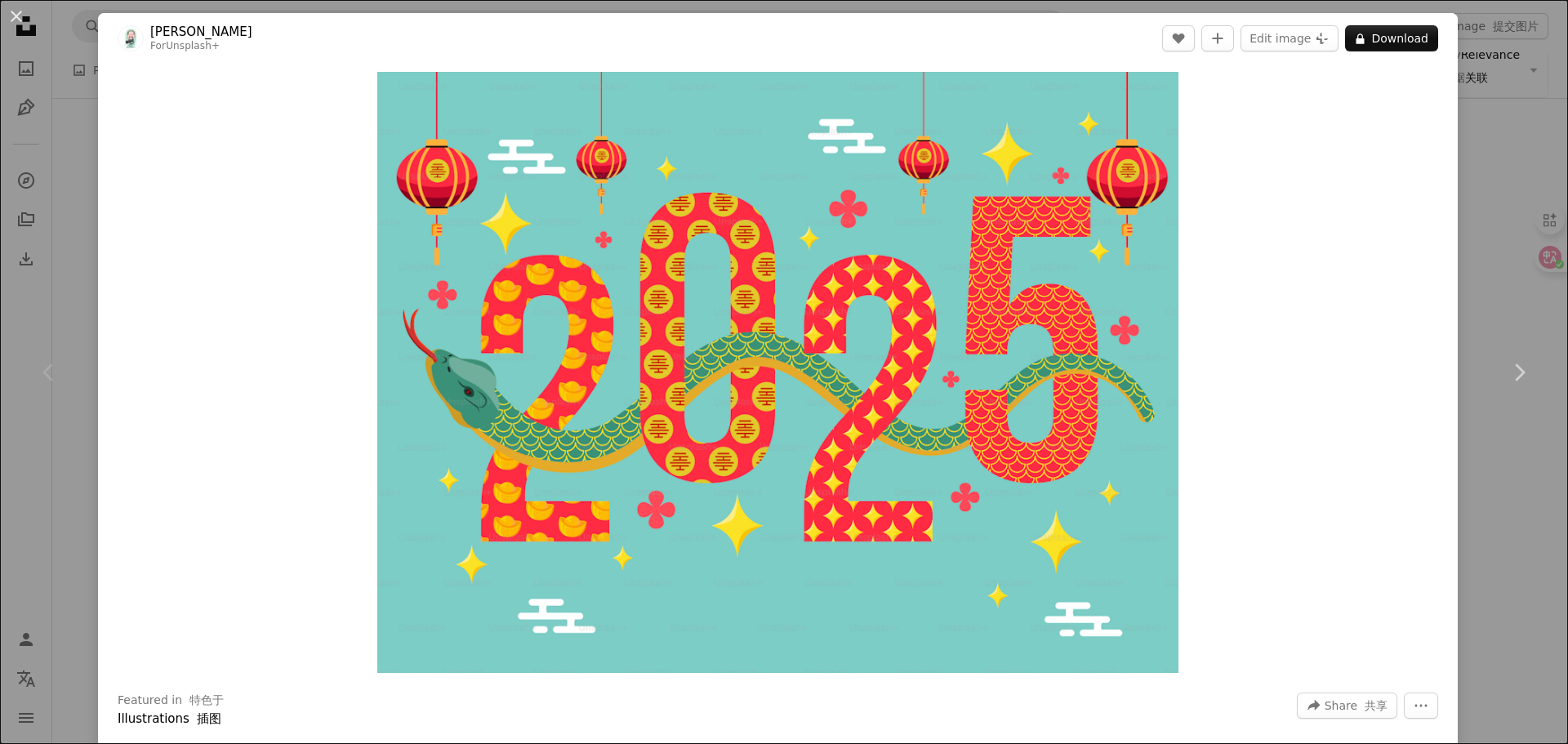
click at [1338, 300] on div "Zoom in" at bounding box center [778, 372] width 1360 height 618
click at [1499, 157] on div "An X shape Chevron left Chevron right Prakasit Khuansuwan For Unsplash+ A heart…" at bounding box center [784, 372] width 1568 height 744
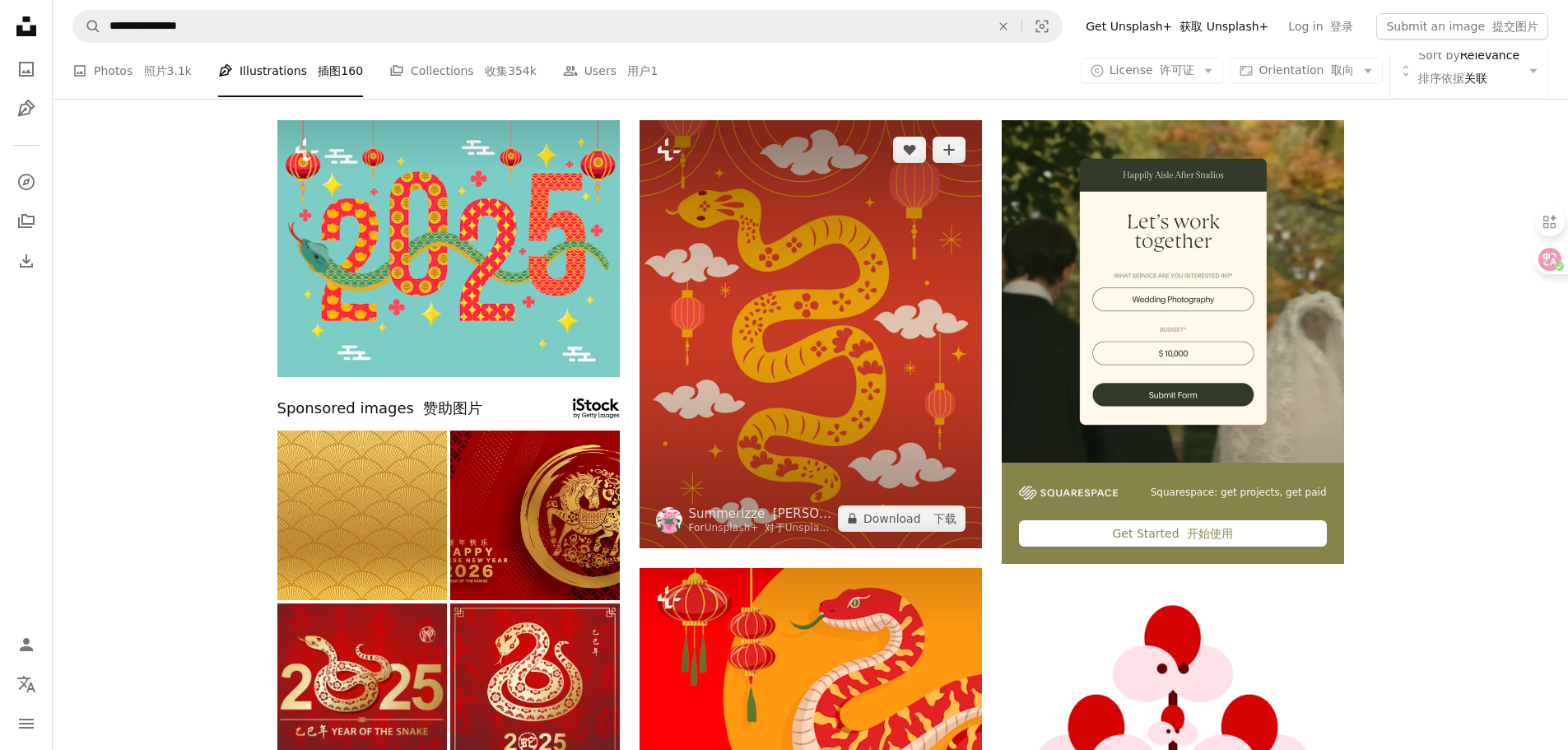
scroll to position [165, 0]
